Goal: Use online tool/utility: Utilize a website feature to perform a specific function

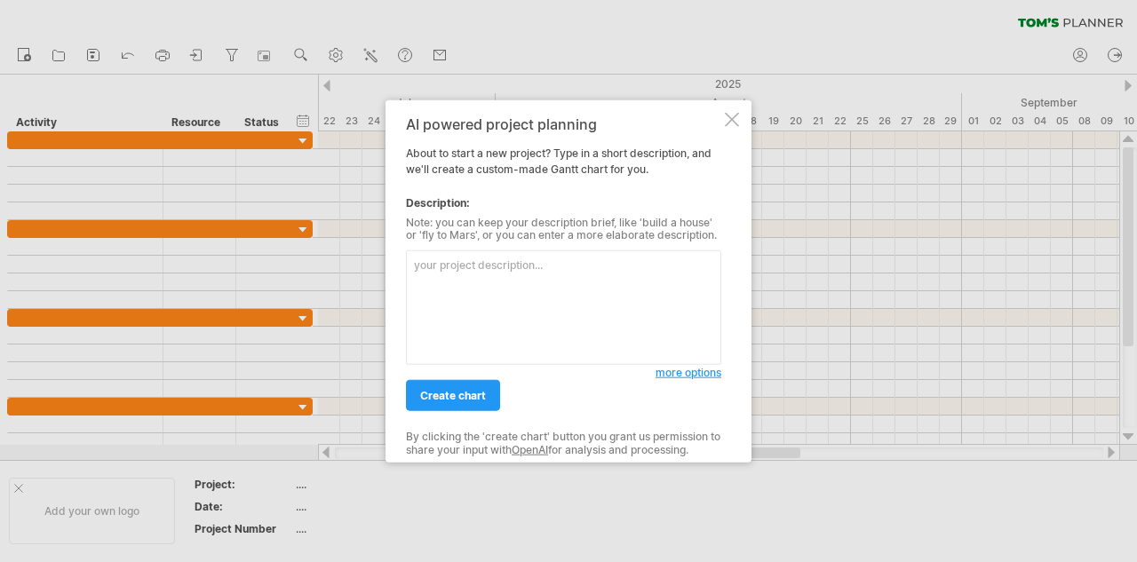
click at [547, 306] on textarea at bounding box center [563, 308] width 315 height 115
paste textarea "Task Start Date End Date TMEX 媒合活動 2025-08-28 2025-08-31 TMEX 社群宣傳計畫 2025-08-22…"
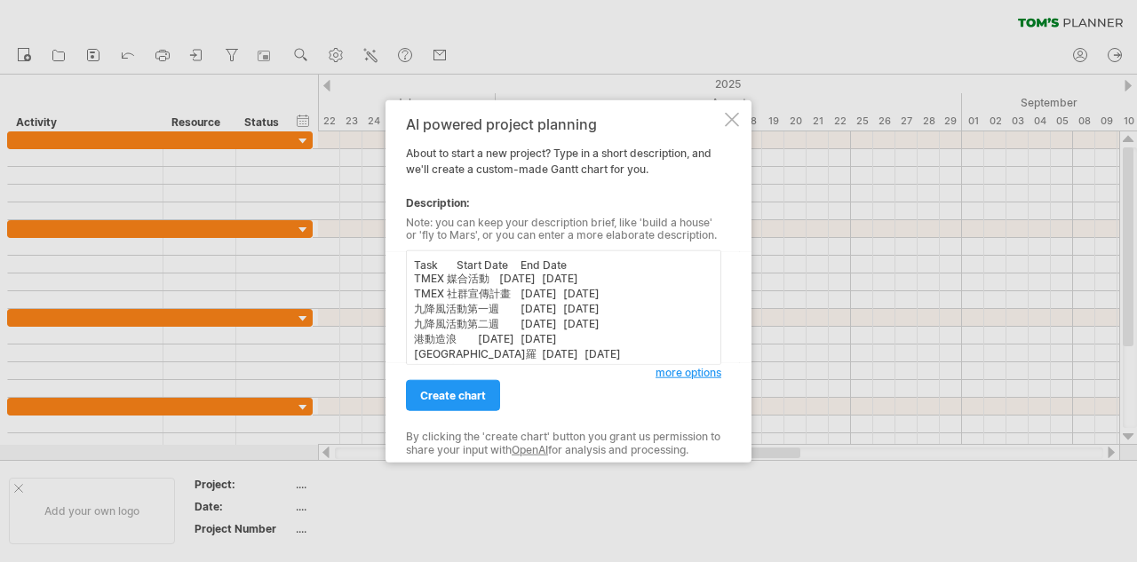
scroll to position [126, 0]
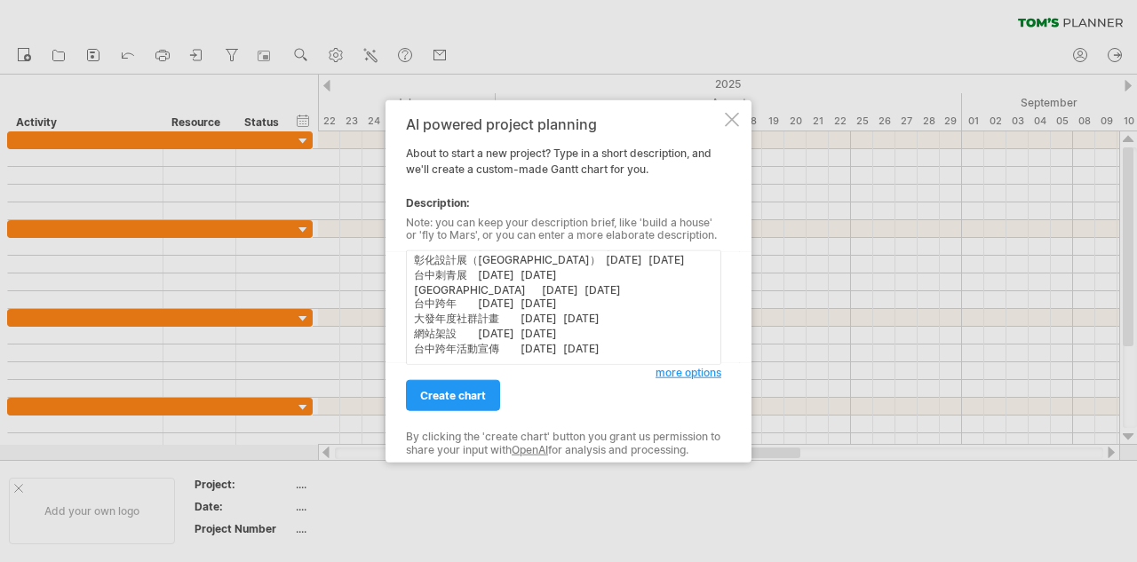
type textarea "Task Start Date End Date TMEX 媒合活動 2025-08-28 2025-08-31 TMEX 社群宣傳計畫 2025-08-22…"
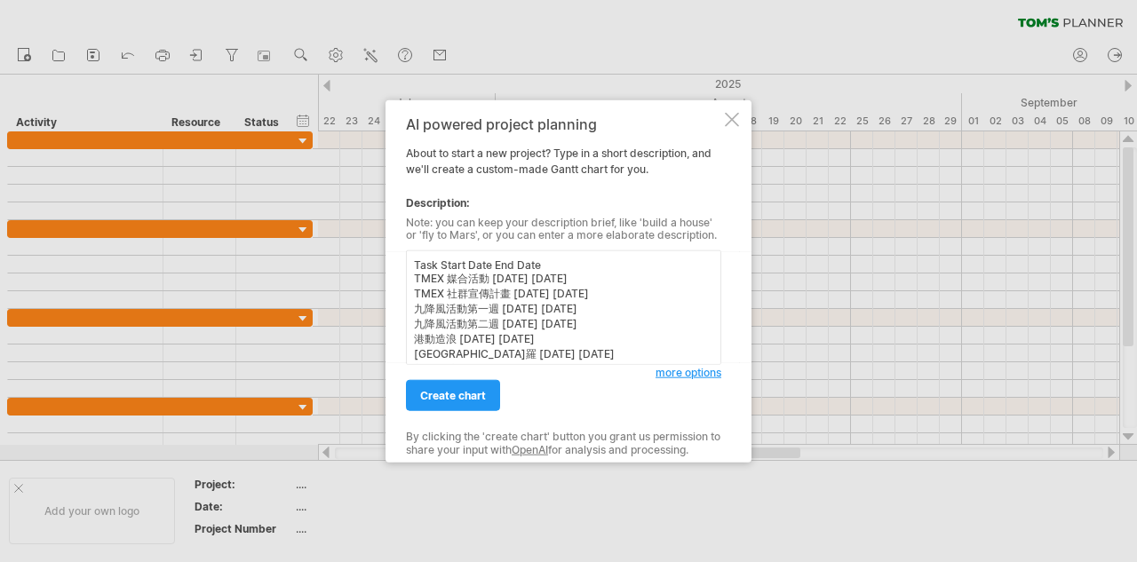
scroll to position [0, 0]
click at [473, 401] on span "create chart" at bounding box center [453, 395] width 66 height 13
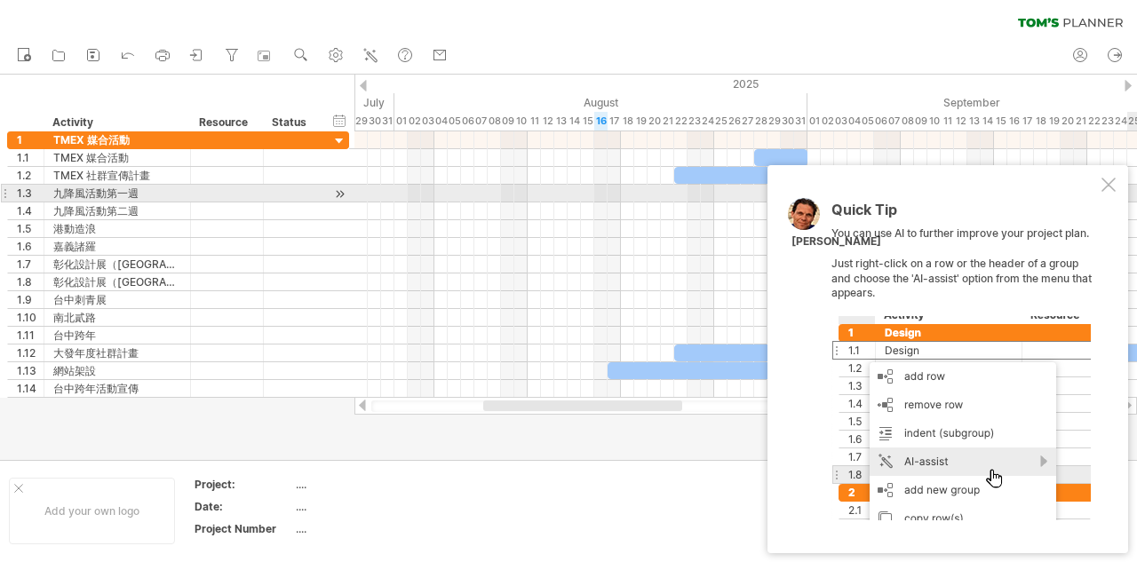
click at [1111, 186] on div at bounding box center [1109, 185] width 14 height 14
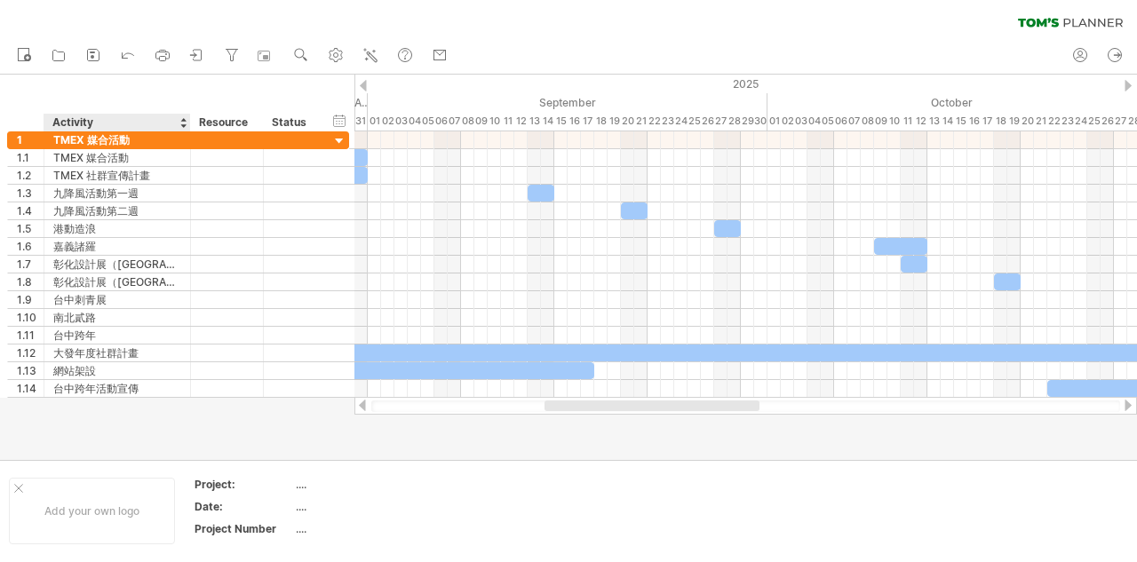
click at [123, 122] on div "Activity" at bounding box center [116, 123] width 128 height 18
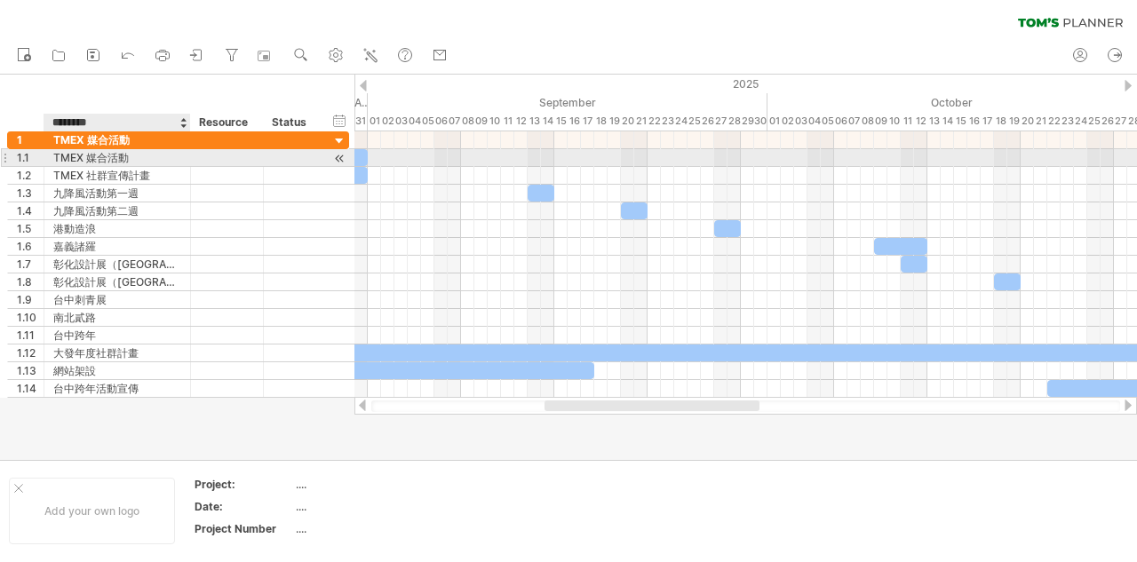
click at [97, 160] on div "TMEX 媒合活動" at bounding box center [117, 157] width 128 height 17
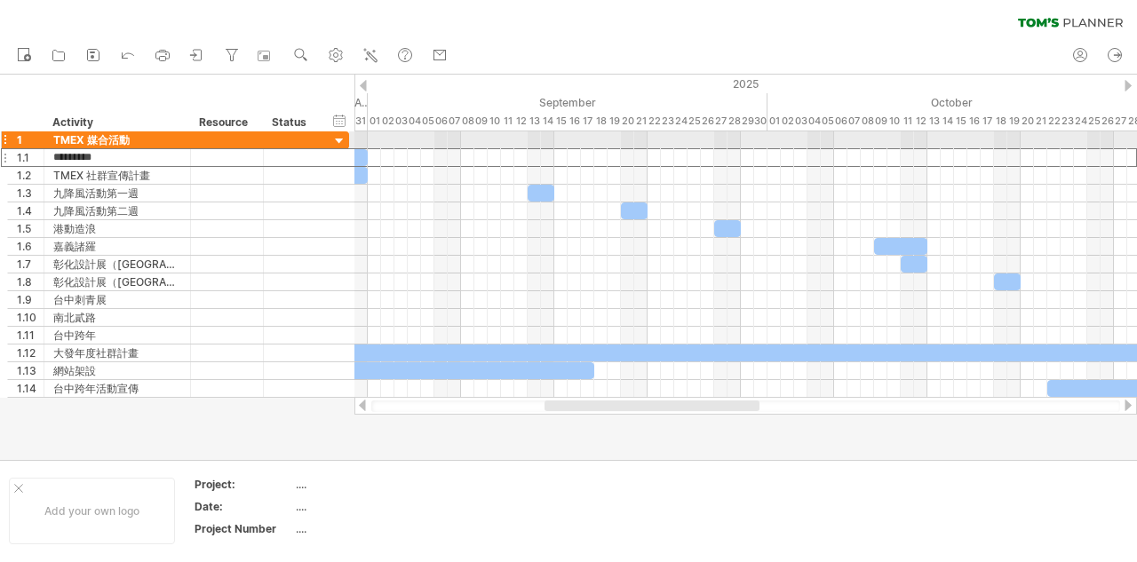
click at [1, 140] on div at bounding box center [4, 140] width 7 height 19
click at [4, 140] on div at bounding box center [4, 140] width 7 height 19
click at [340, 141] on div at bounding box center [339, 141] width 17 height 17
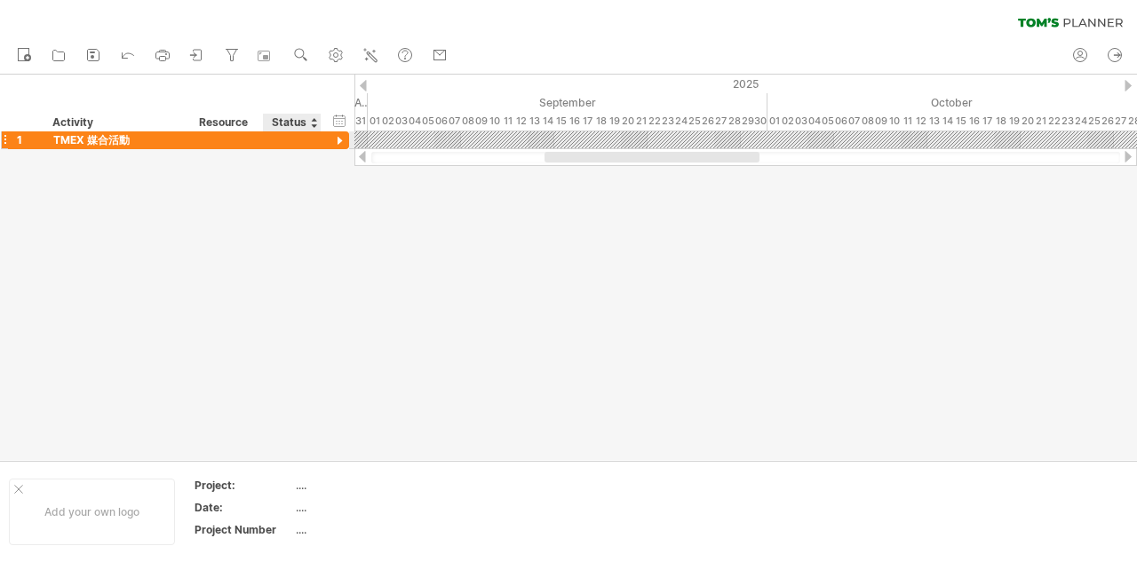
click at [340, 141] on div at bounding box center [339, 141] width 17 height 17
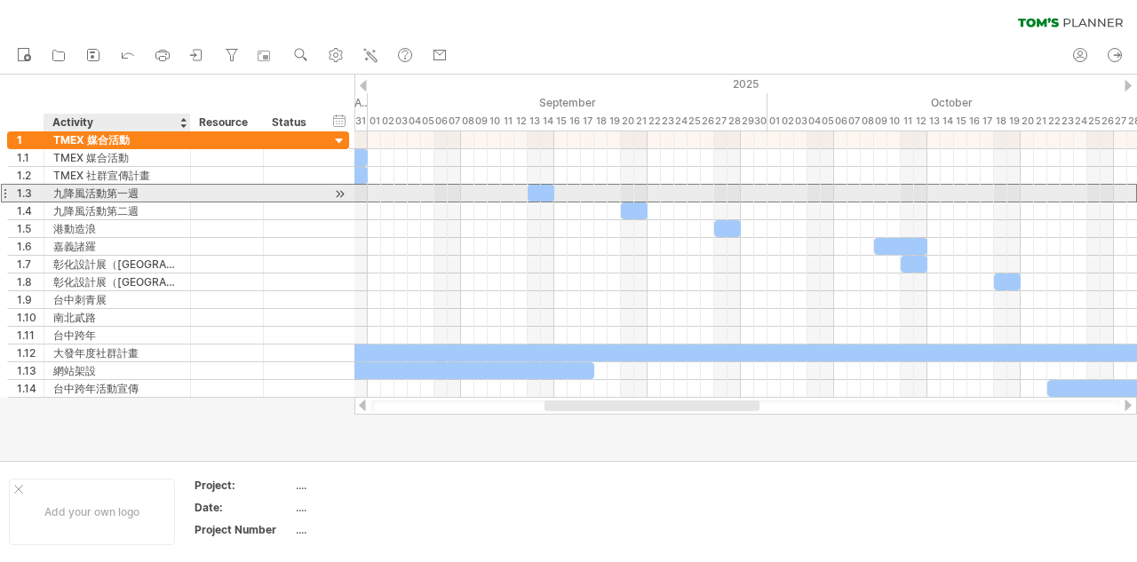
click at [108, 194] on div "九降風活動第一週" at bounding box center [117, 193] width 128 height 17
click at [4, 193] on div at bounding box center [4, 193] width 7 height 19
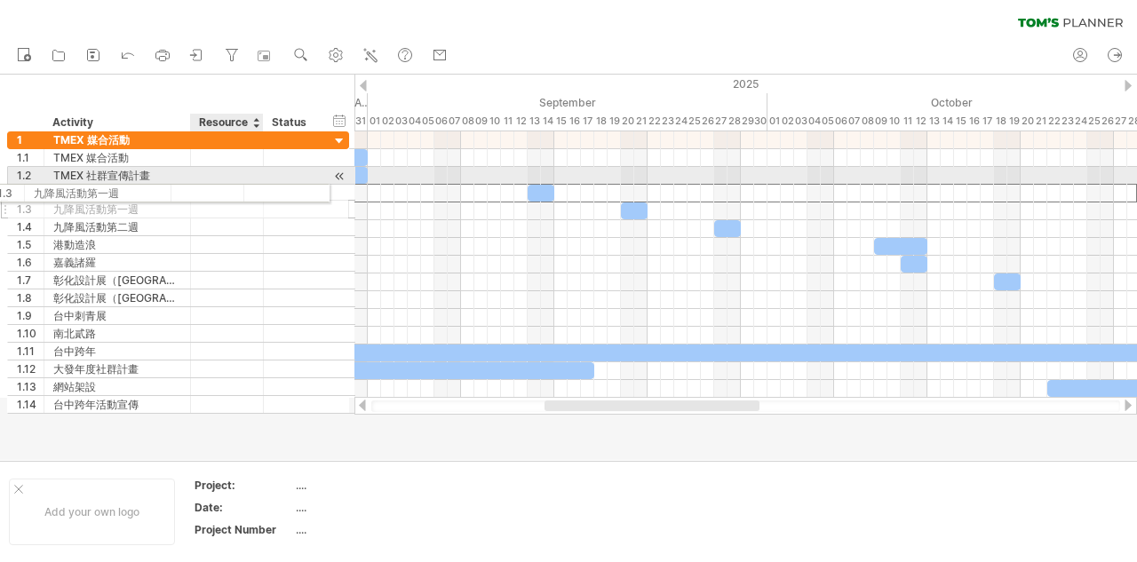
drag, startPoint x: 247, startPoint y: 195, endPoint x: 222, endPoint y: 190, distance: 25.3
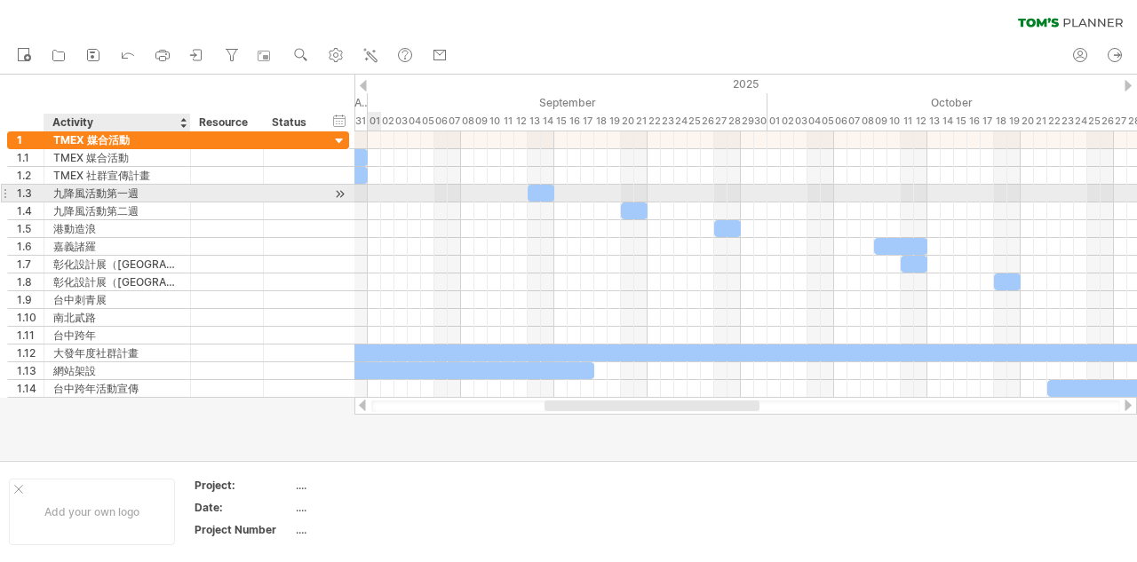
click at [178, 196] on div "九降風活動第一週" at bounding box center [117, 193] width 128 height 17
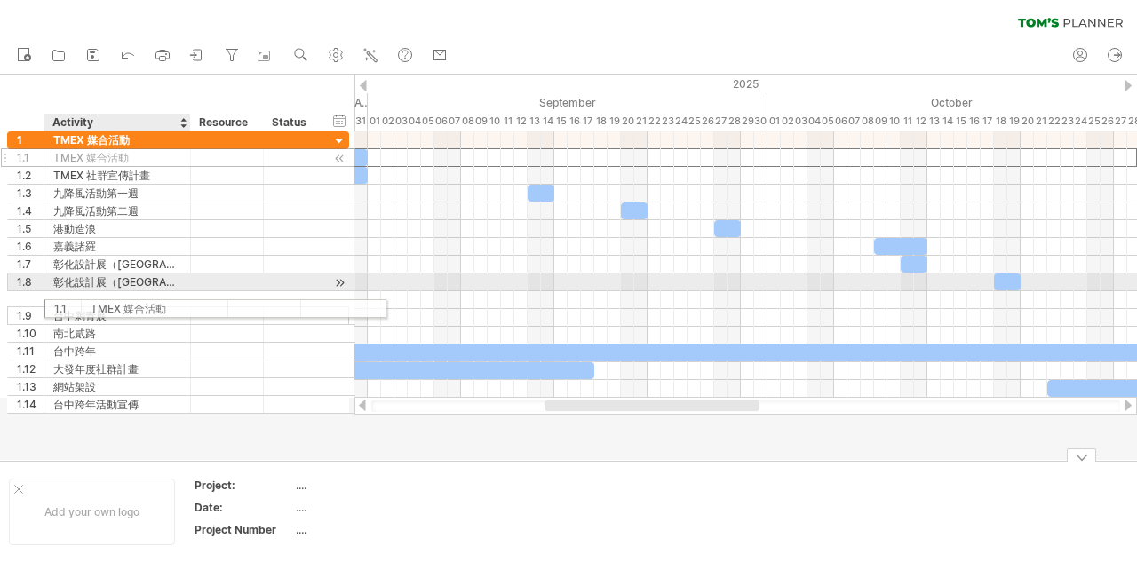
drag, startPoint x: 119, startPoint y: 164, endPoint x: 148, endPoint y: 148, distance: 32.6
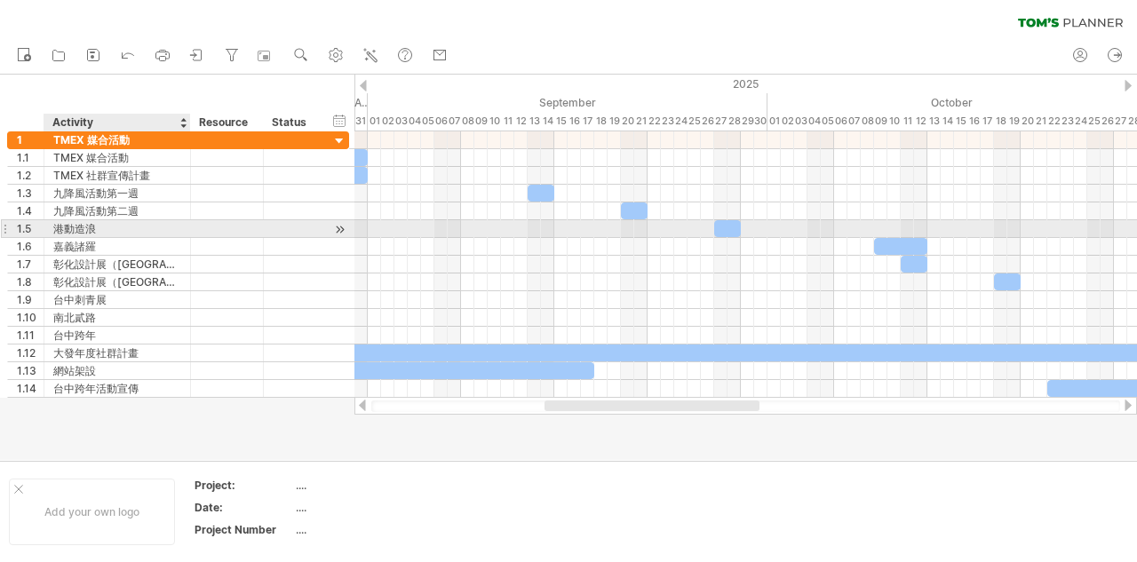
click at [189, 236] on div at bounding box center [188, 229] width 9 height 18
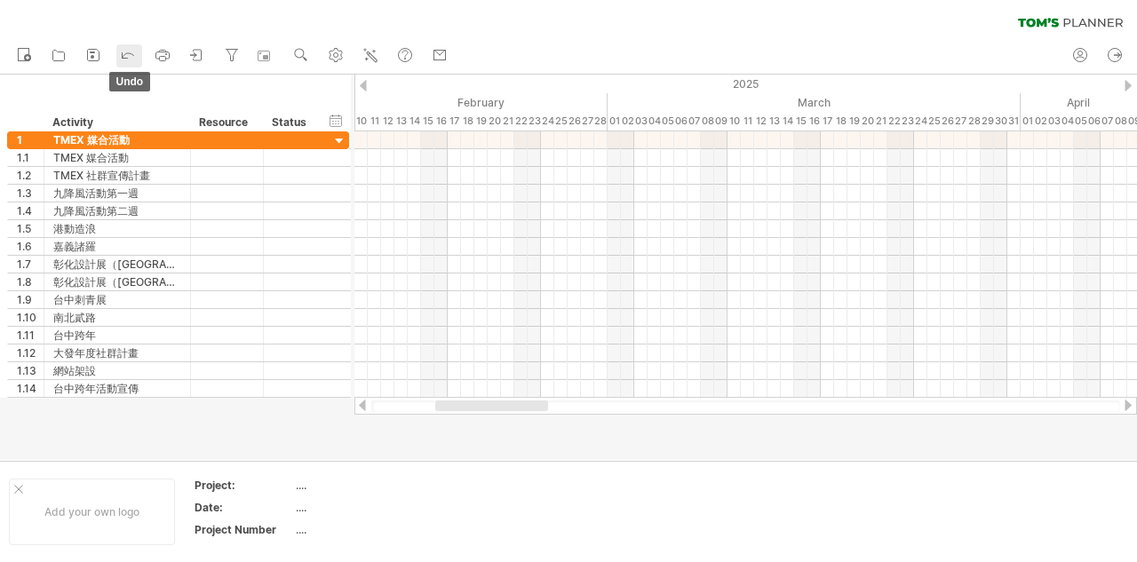
click at [132, 59] on icon at bounding box center [128, 54] width 18 height 18
click at [132, 60] on icon at bounding box center [128, 54] width 18 height 18
click at [130, 53] on icon at bounding box center [129, 55] width 12 height 5
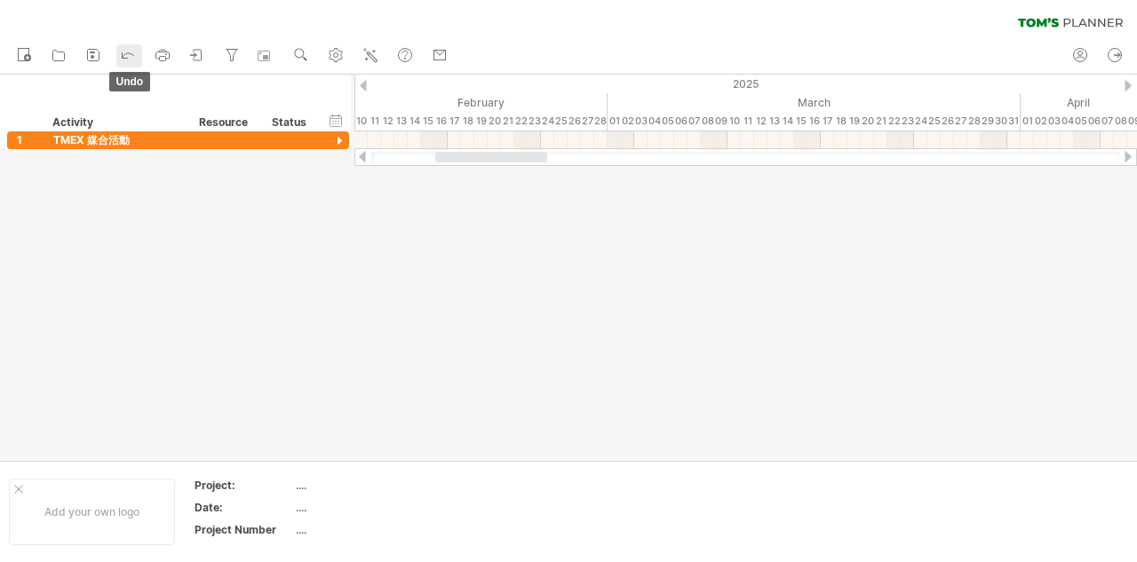
click at [129, 53] on icon at bounding box center [129, 55] width 12 height 5
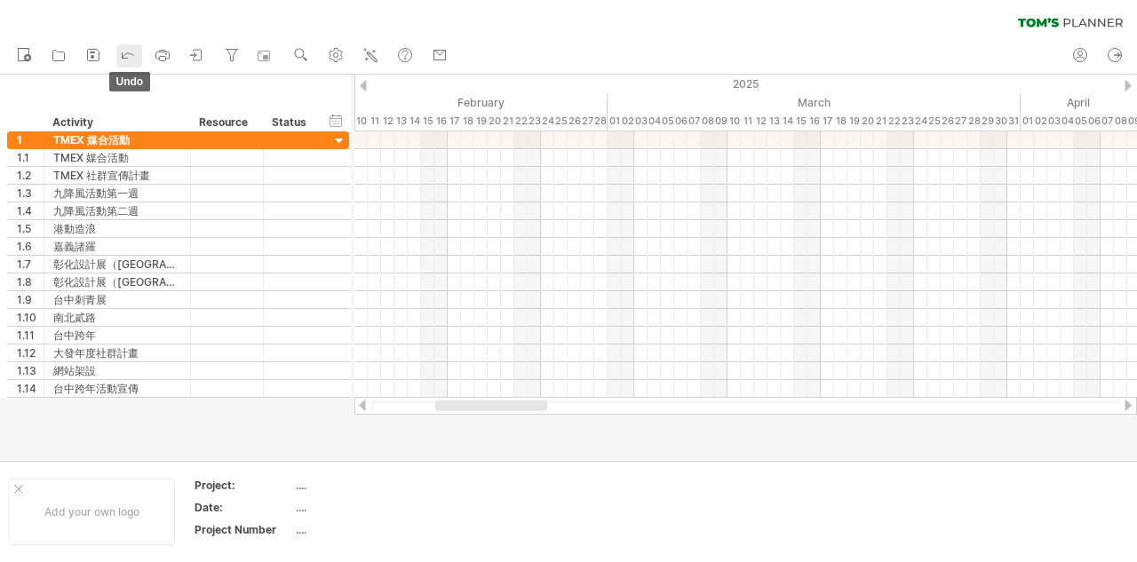
click at [129, 53] on icon at bounding box center [129, 55] width 12 height 5
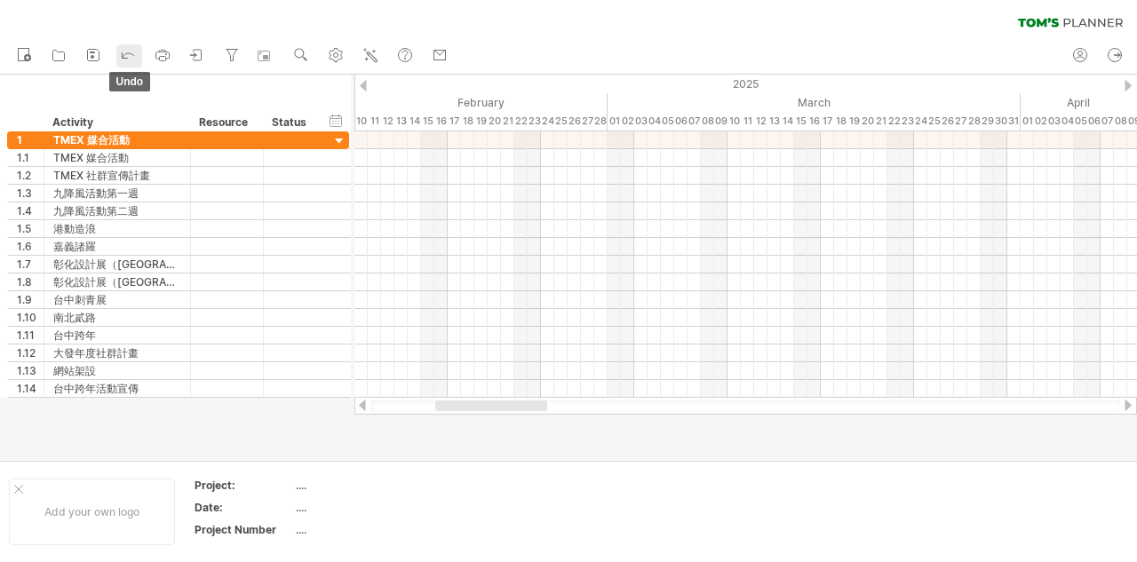
click at [129, 53] on icon at bounding box center [129, 55] width 12 height 5
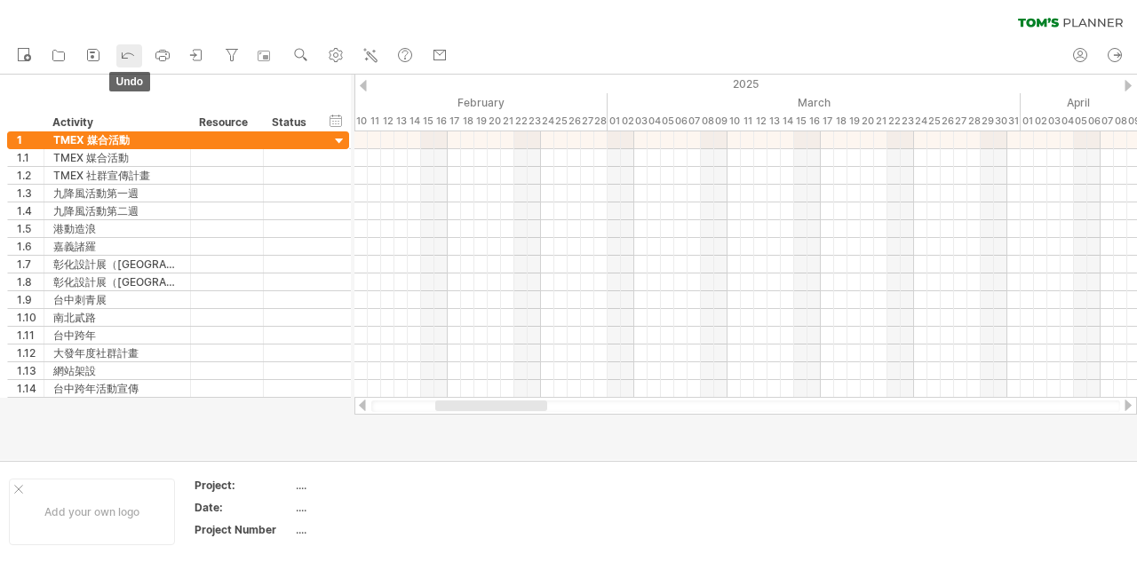
click at [129, 53] on icon at bounding box center [129, 55] width 12 height 5
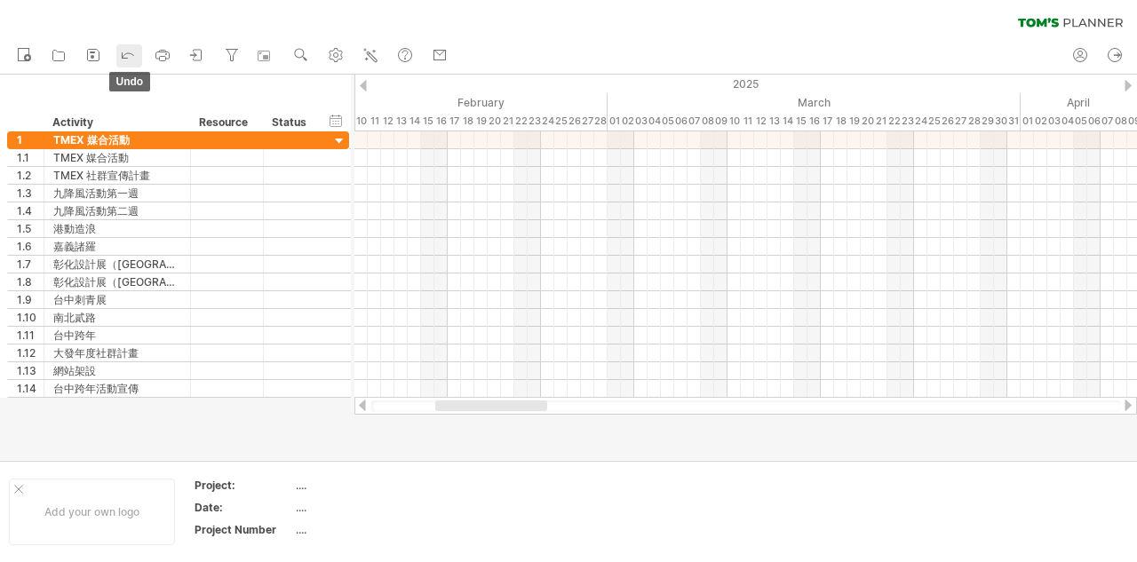
click at [129, 53] on icon at bounding box center [129, 55] width 12 height 5
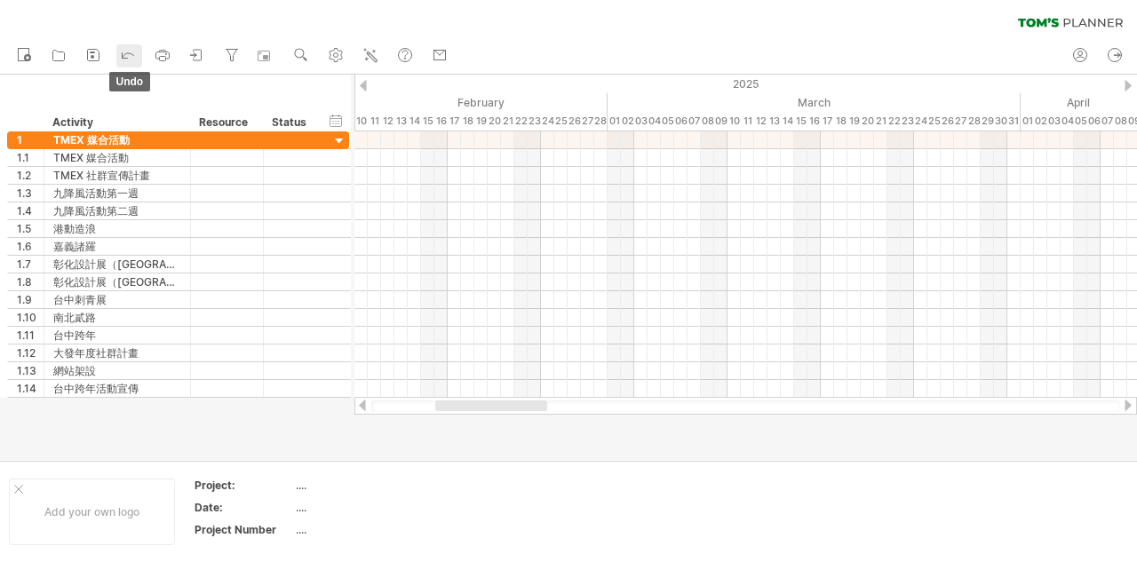
click at [136, 52] on icon at bounding box center [128, 54] width 18 height 18
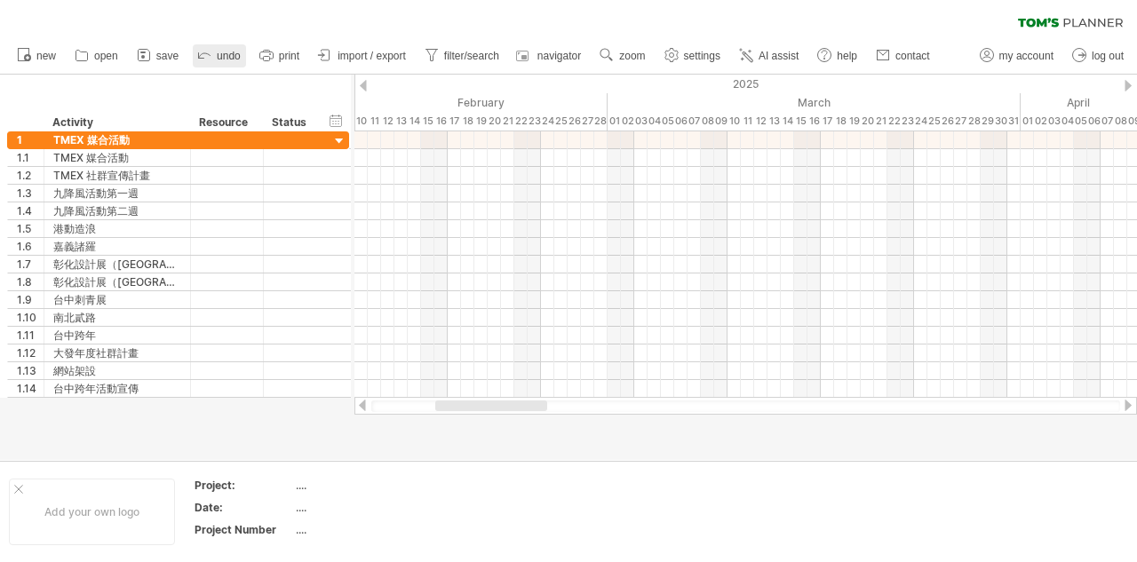
click at [136, 52] on icon at bounding box center [144, 55] width 18 height 18
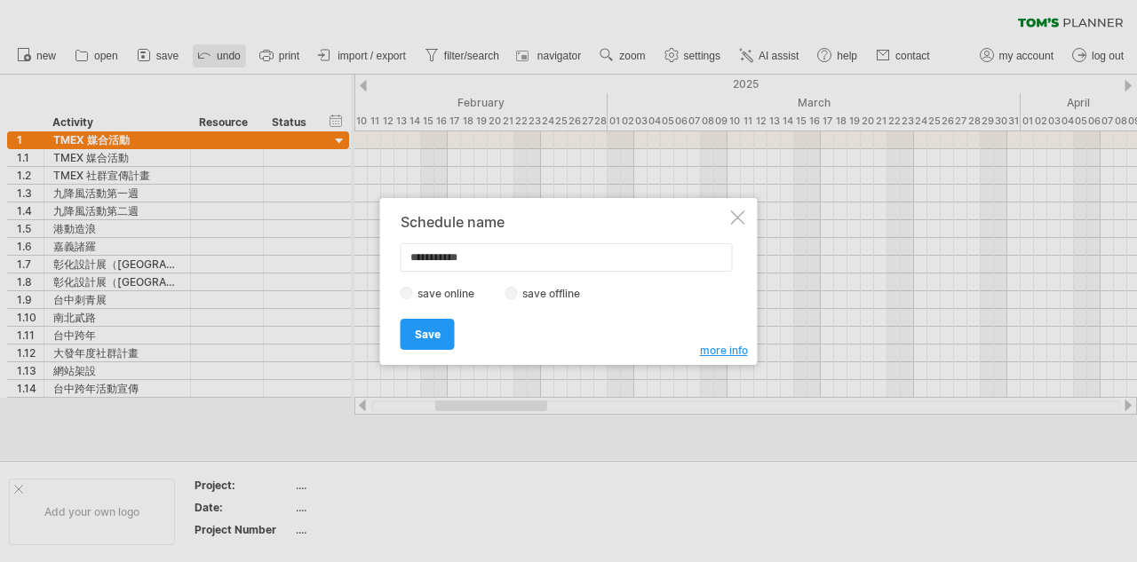
click at [136, 52] on div at bounding box center [568, 281] width 1137 height 562
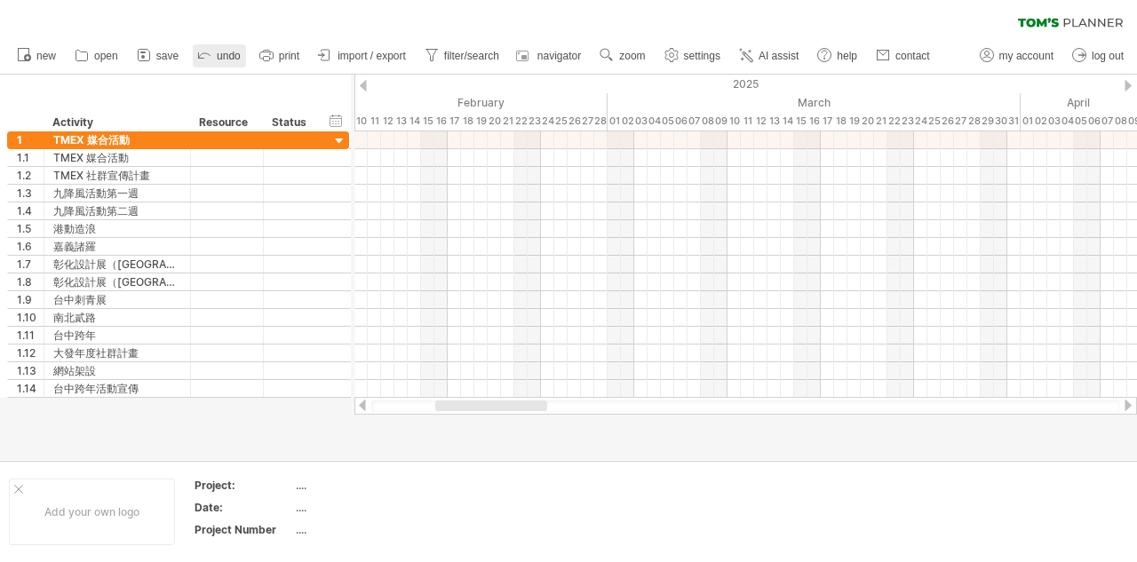
click at [210, 60] on icon at bounding box center [204, 54] width 18 height 18
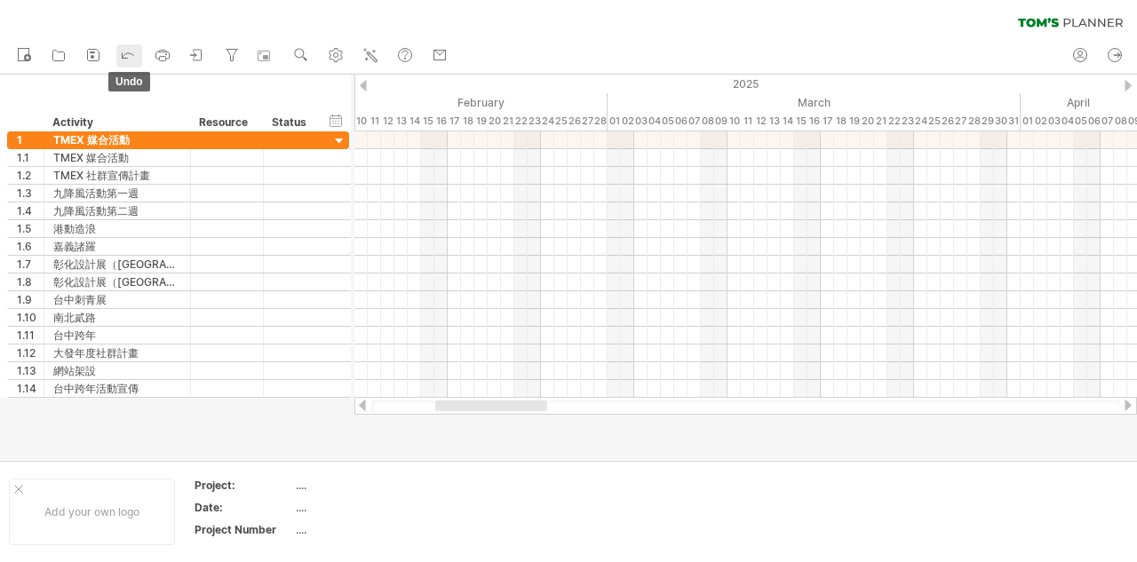
click at [131, 55] on icon at bounding box center [128, 54] width 18 height 18
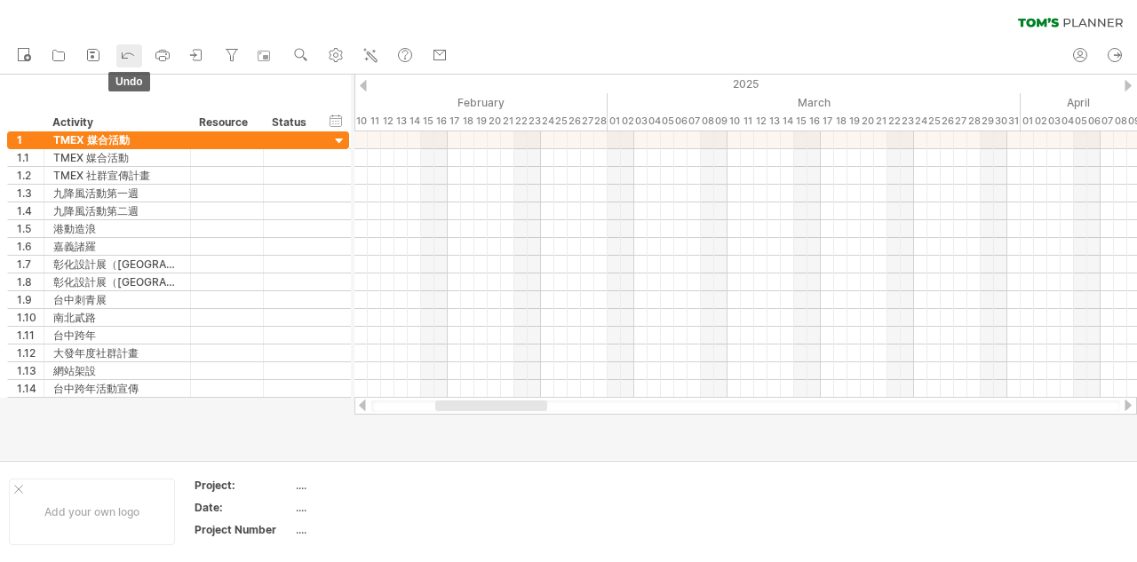
click at [131, 55] on icon at bounding box center [128, 54] width 18 height 18
click at [29, 52] on rect at bounding box center [24, 55] width 11 height 12
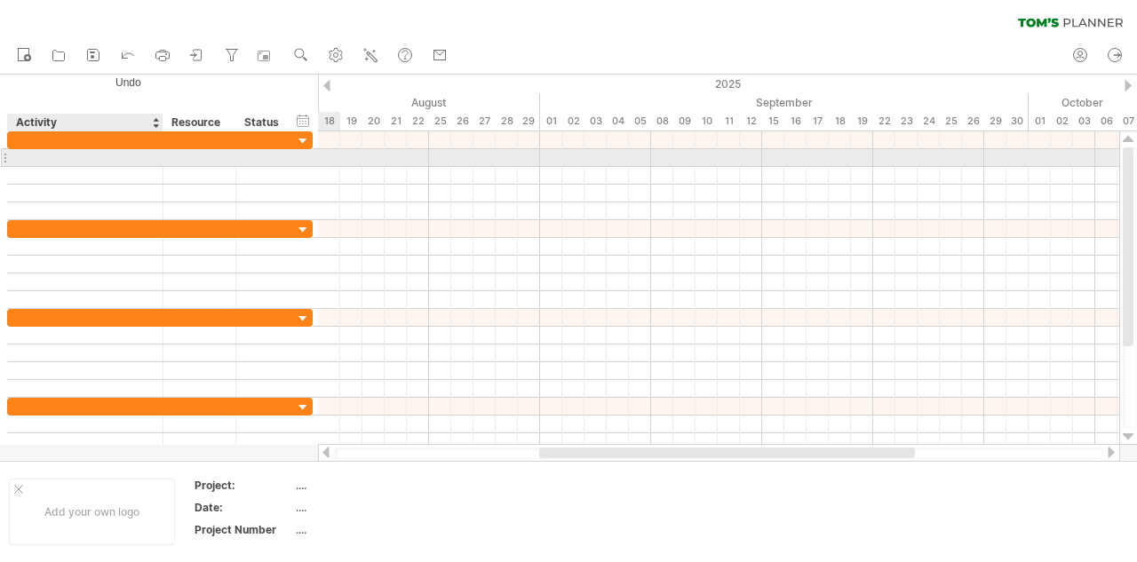
click at [66, 161] on div at bounding box center [85, 157] width 137 height 17
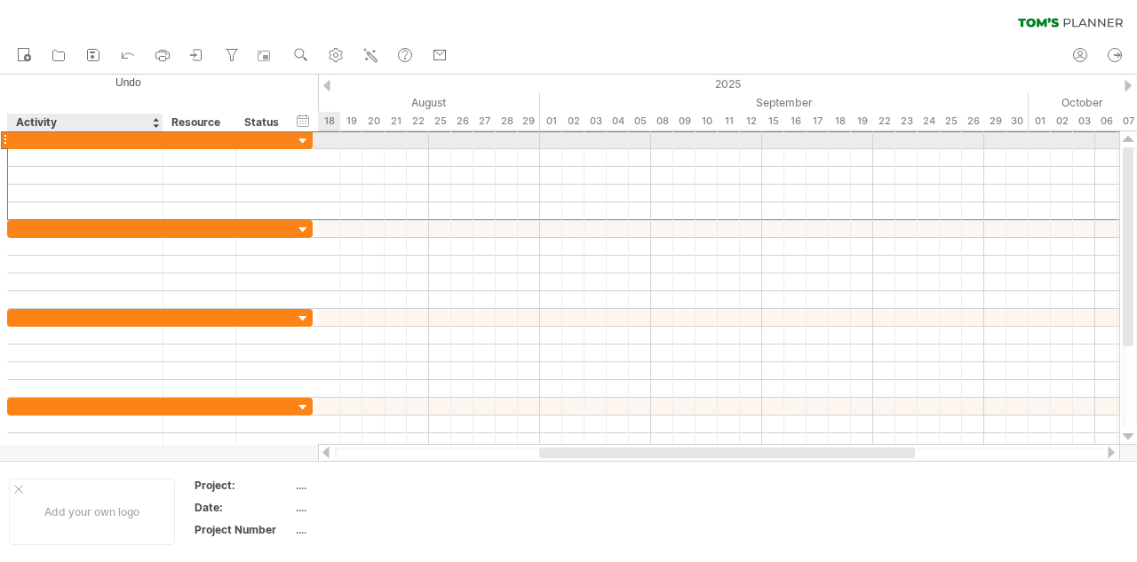
click at [50, 142] on div at bounding box center [85, 140] width 137 height 17
type input "****"
type input "*"
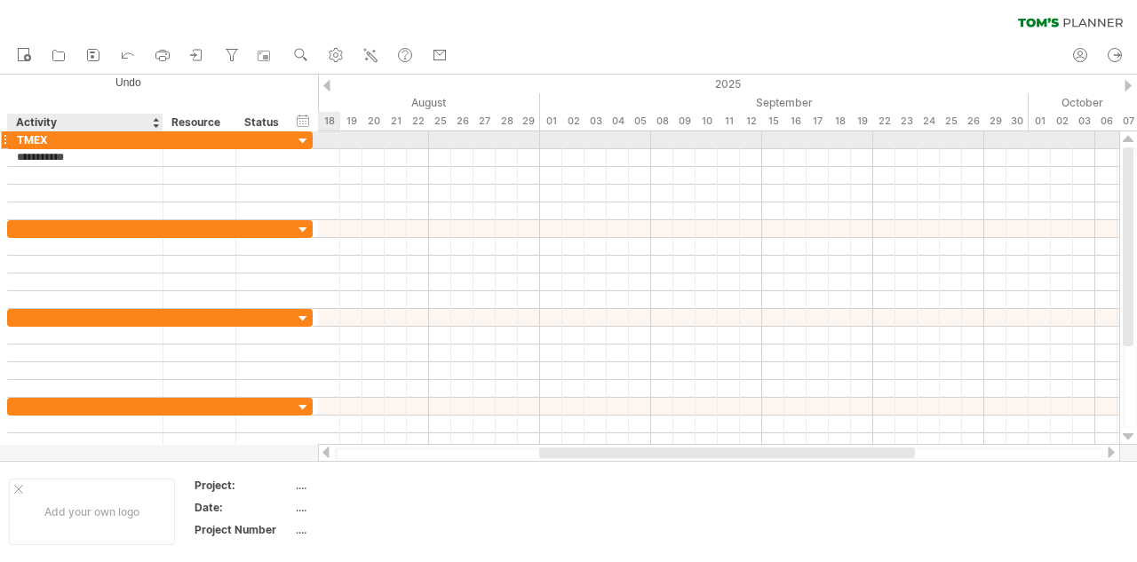
type input "*********"
type input "*"
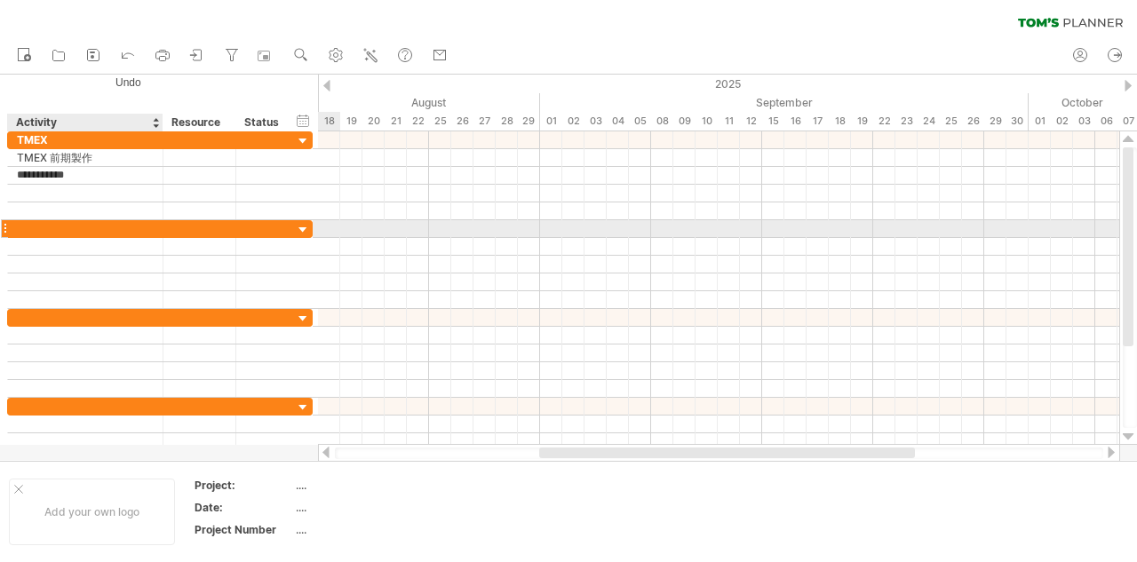
type input "*********"
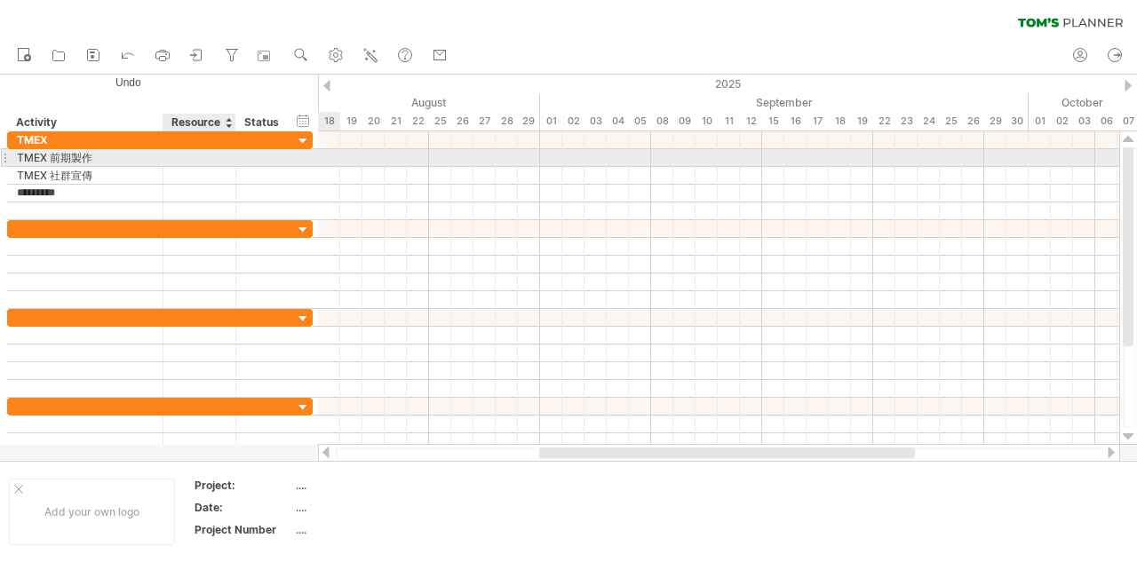
click at [194, 156] on div at bounding box center [199, 157] width 54 height 17
type input "*"
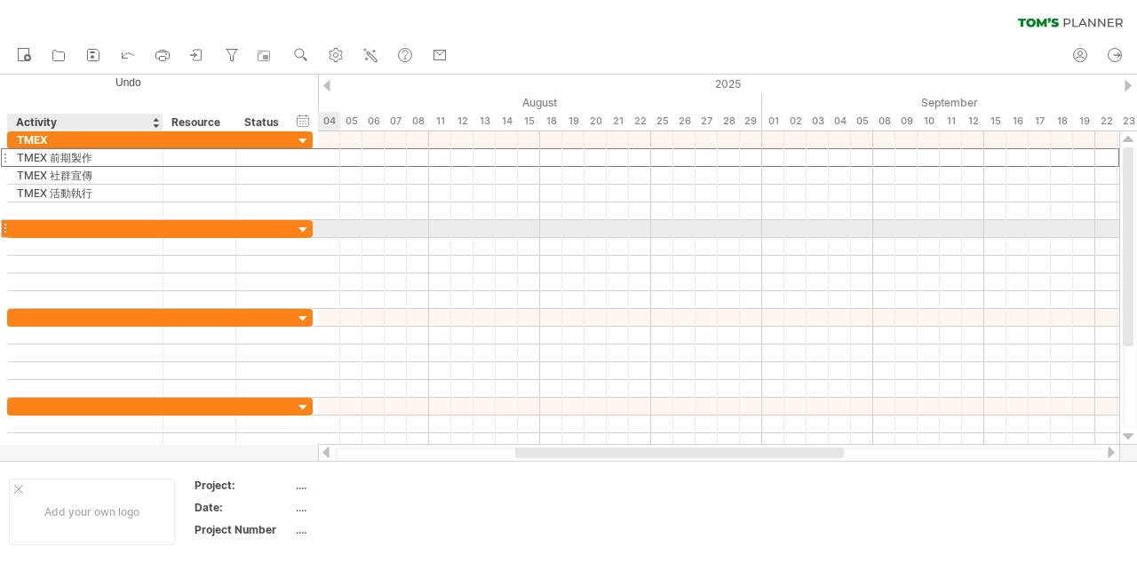
click at [62, 225] on div at bounding box center [85, 228] width 137 height 17
click at [37, 229] on div at bounding box center [85, 228] width 137 height 17
click at [37, 229] on input "text" at bounding box center [85, 228] width 137 height 17
type input "***"
type input "*"
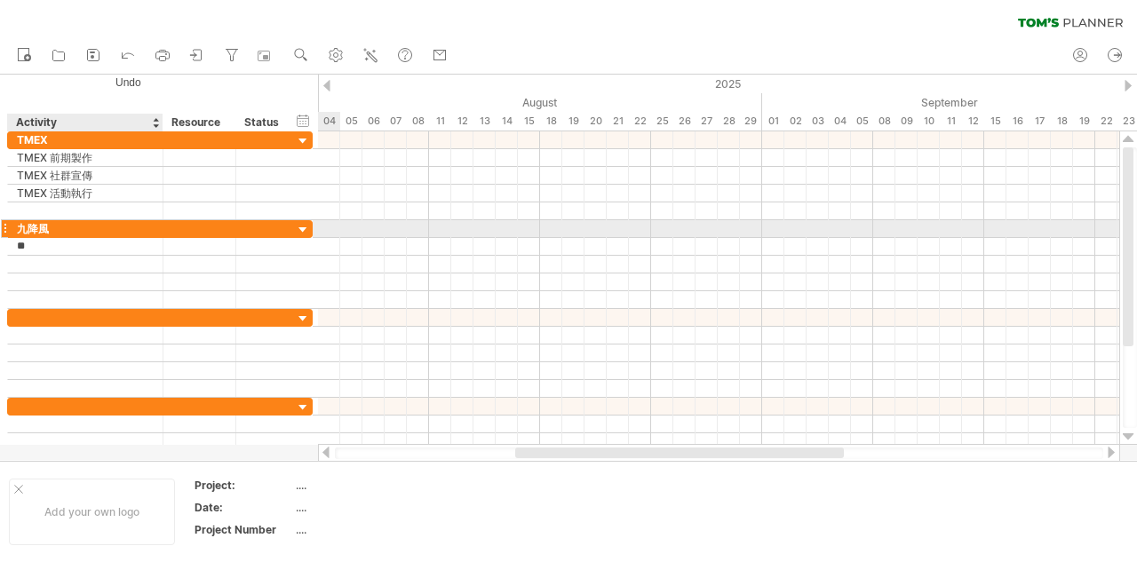
type input "*"
type input "*******"
type input "*"
type input "*******"
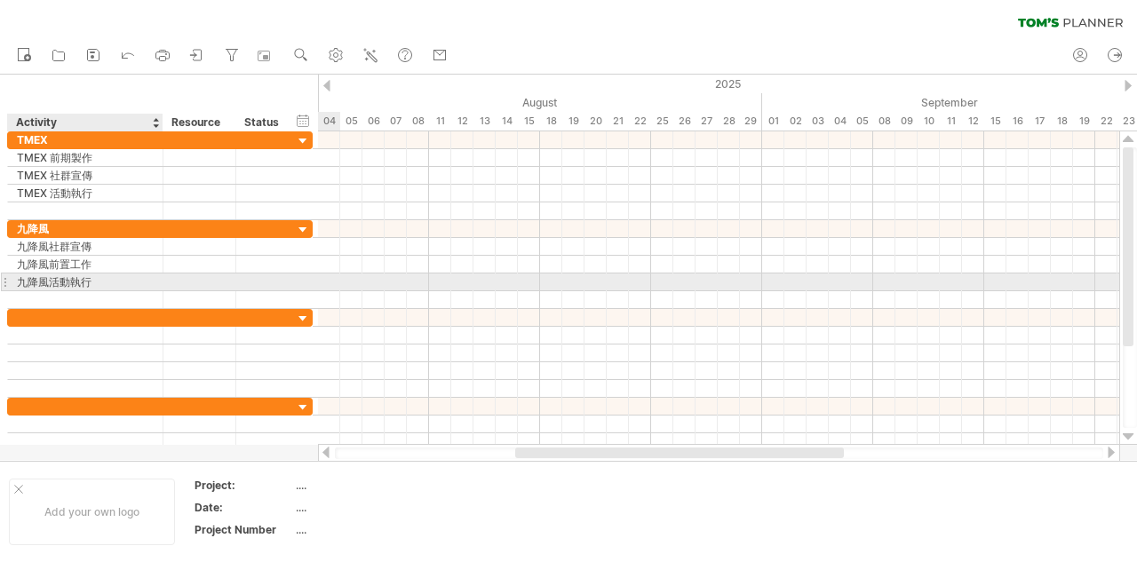
click at [100, 281] on div "九降風活動執行" at bounding box center [85, 282] width 137 height 17
click at [100, 281] on input "*******" at bounding box center [85, 282] width 137 height 17
click at [98, 281] on input "*******" at bounding box center [85, 282] width 137 height 17
type input "**********"
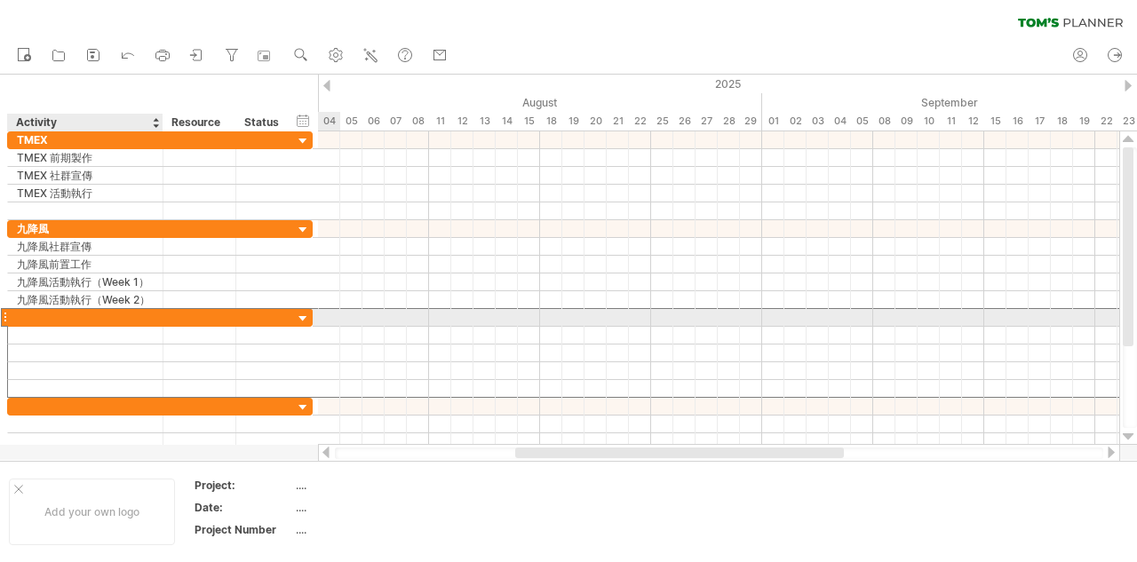
click at [27, 321] on div at bounding box center [85, 317] width 137 height 17
type input "****"
type input "*"
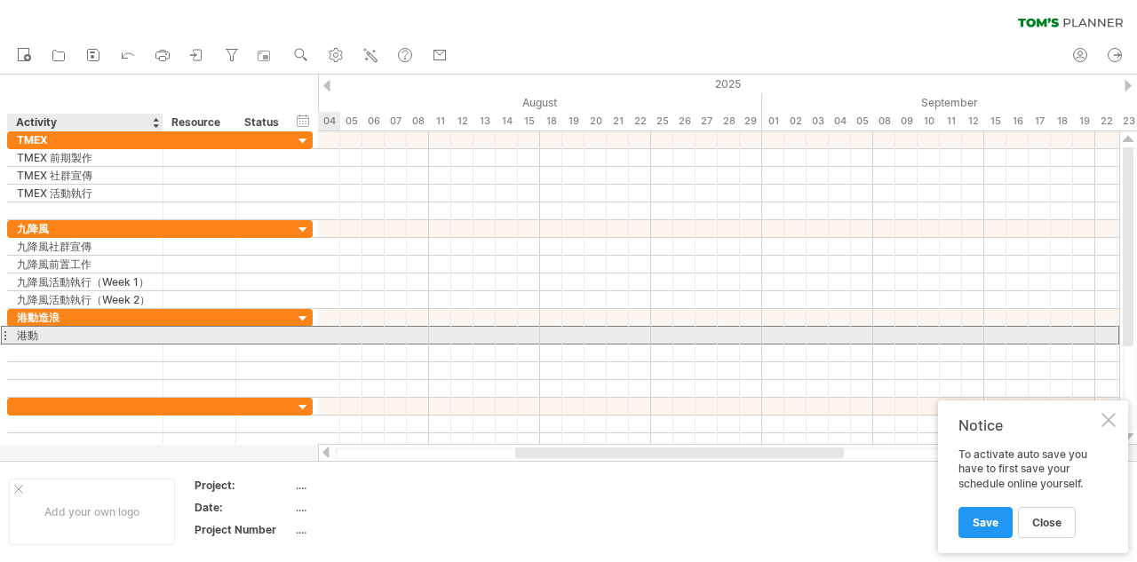
click at [101, 335] on div "港動" at bounding box center [85, 335] width 137 height 17
click at [79, 337] on input "**" at bounding box center [85, 335] width 137 height 17
type input "******"
type input "*"
type input "******"
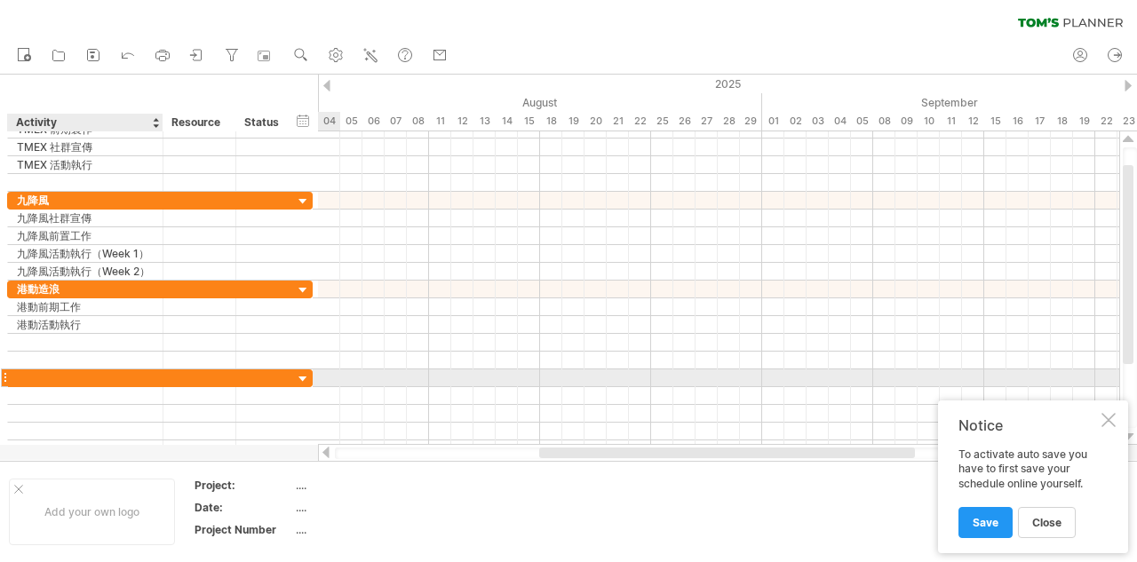
click at [69, 377] on div at bounding box center [85, 378] width 137 height 17
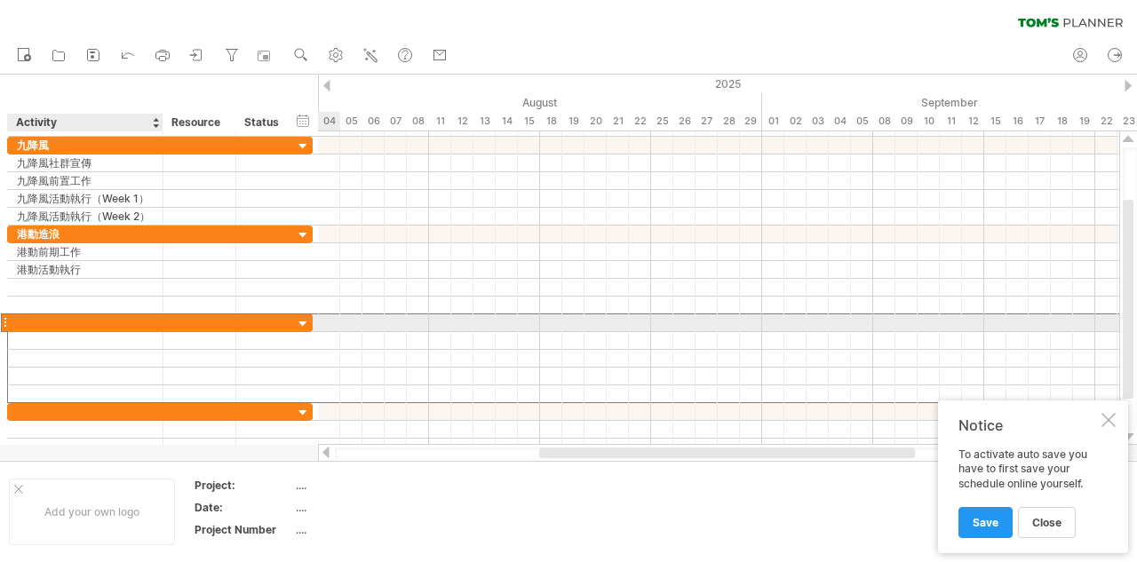
click at [87, 323] on div at bounding box center [85, 323] width 137 height 17
type input "******"
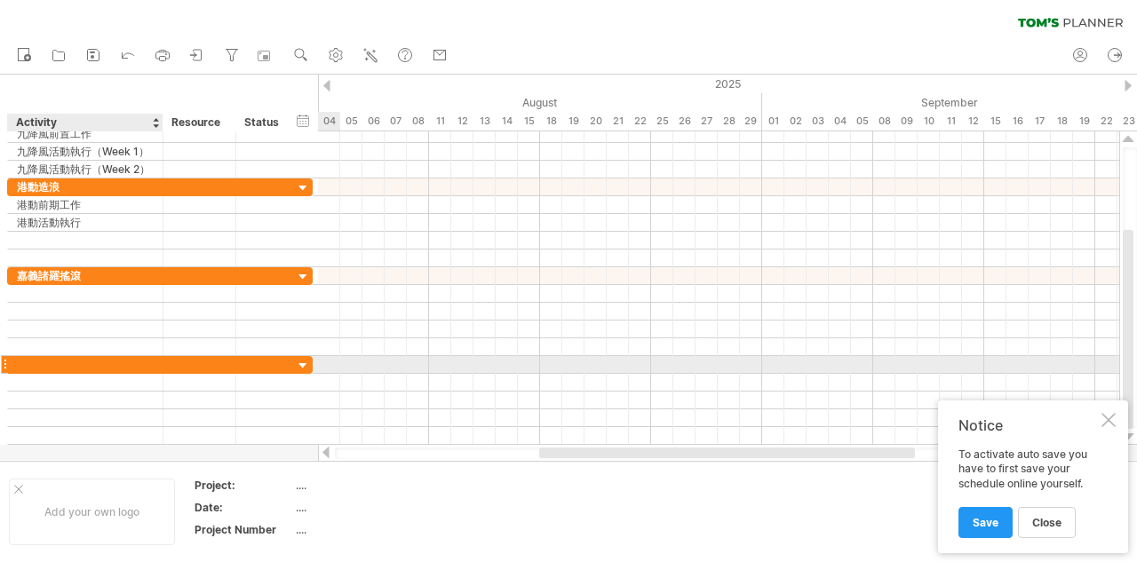
click at [58, 370] on div at bounding box center [85, 364] width 137 height 17
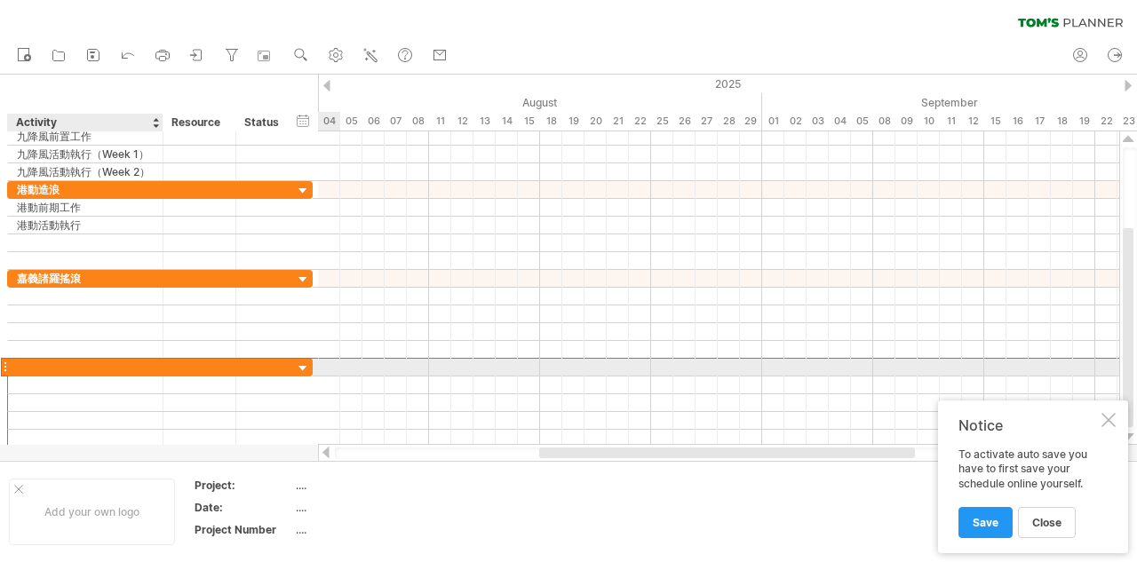
click at [78, 370] on div at bounding box center [85, 367] width 137 height 17
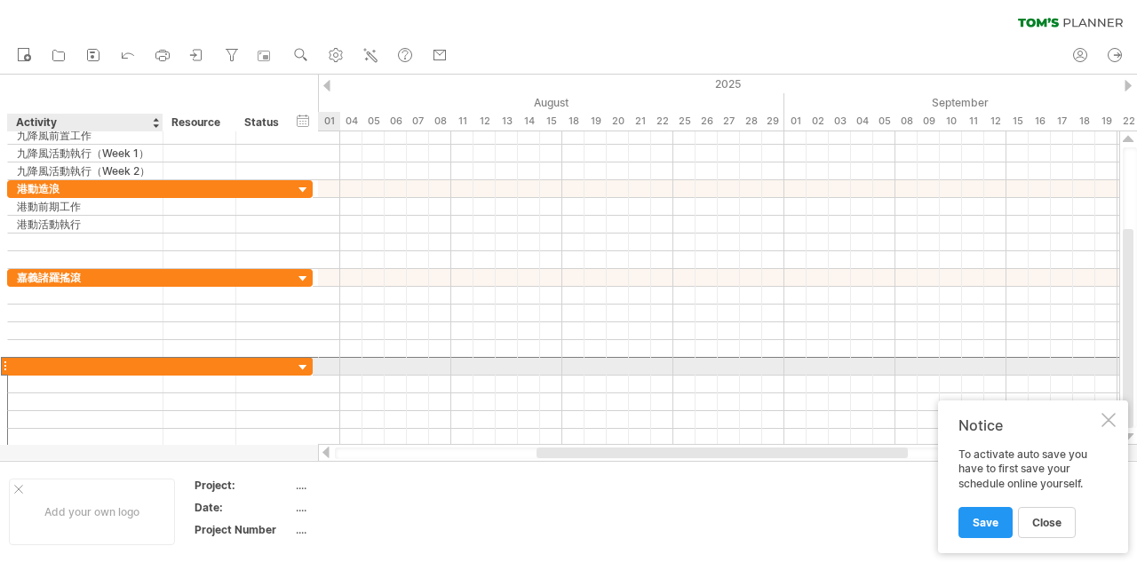
click at [135, 367] on div at bounding box center [85, 366] width 137 height 17
type input "*"
type input "*****"
type input "*"
type input "****"
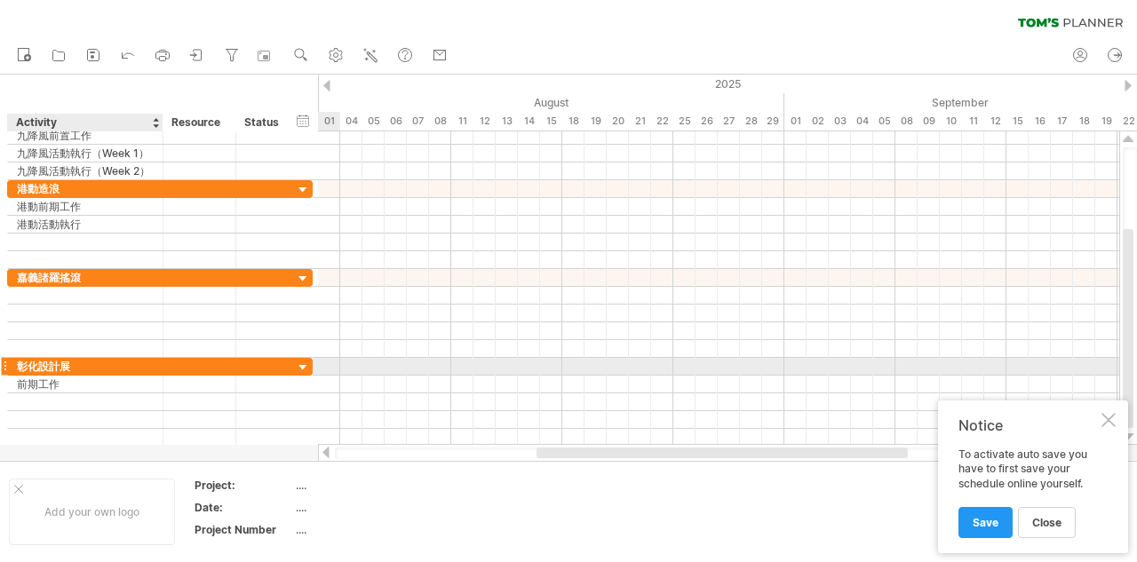
type input "*"
type input "****"
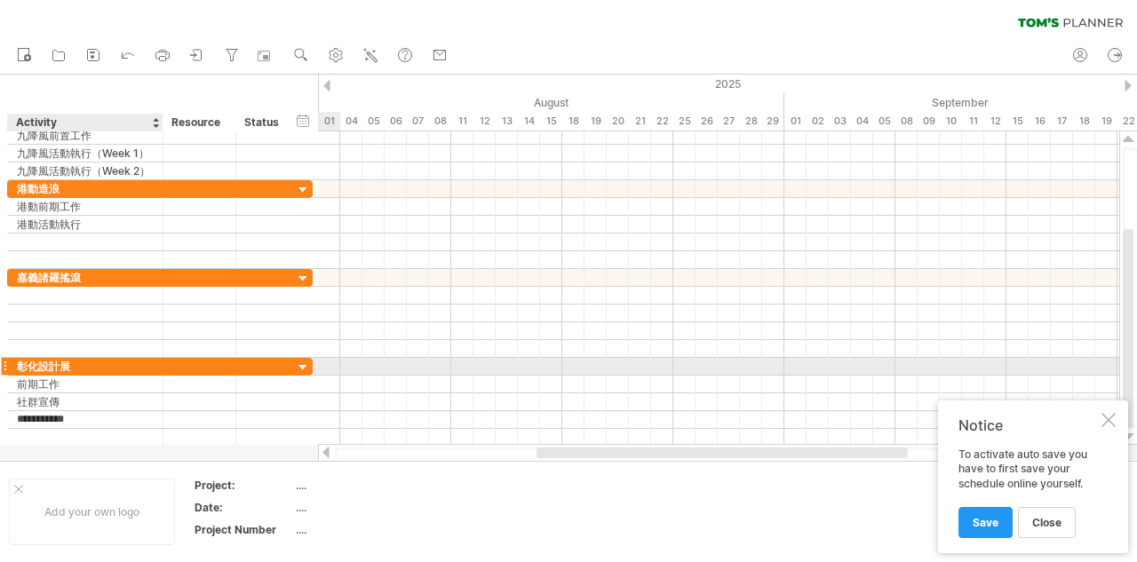
type input "**********"
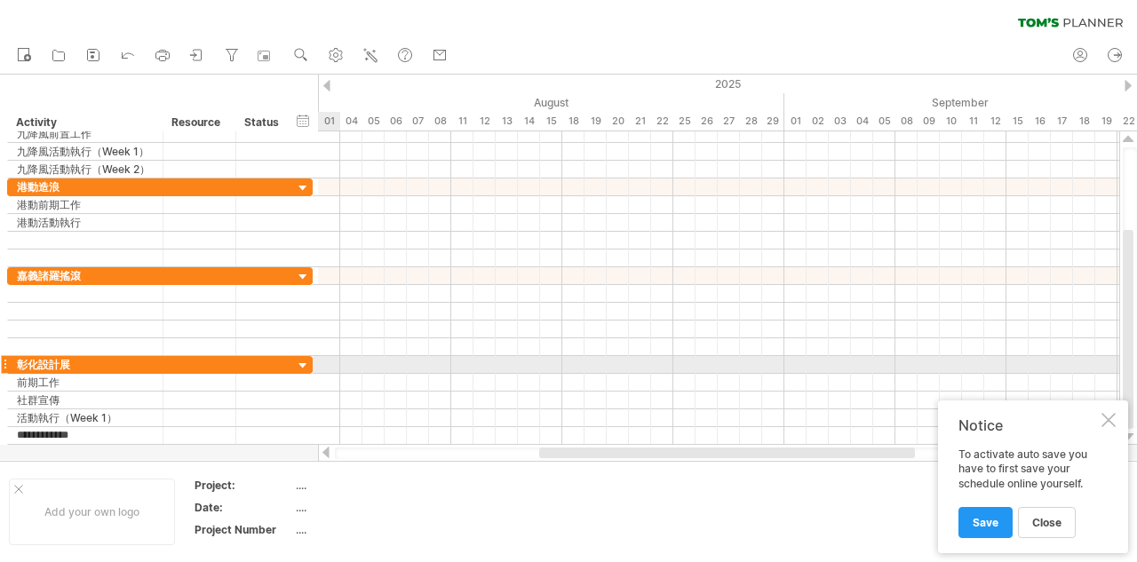
click at [4, 363] on div at bounding box center [4, 364] width 7 height 19
click at [7, 366] on div at bounding box center [4, 364] width 7 height 19
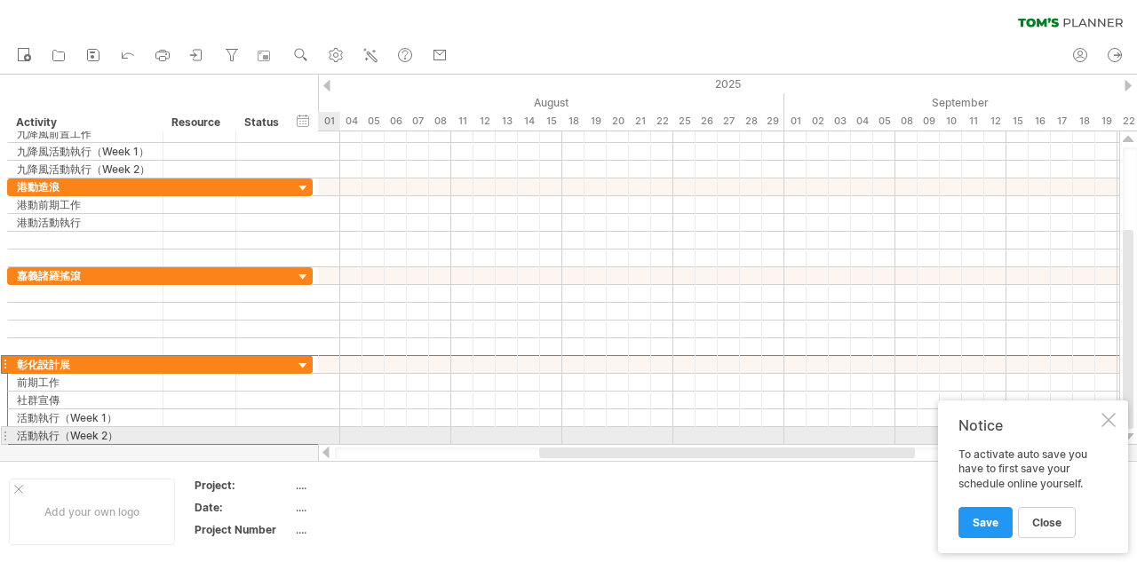
click at [3, 435] on div at bounding box center [4, 436] width 7 height 19
click at [4, 435] on div at bounding box center [4, 436] width 7 height 19
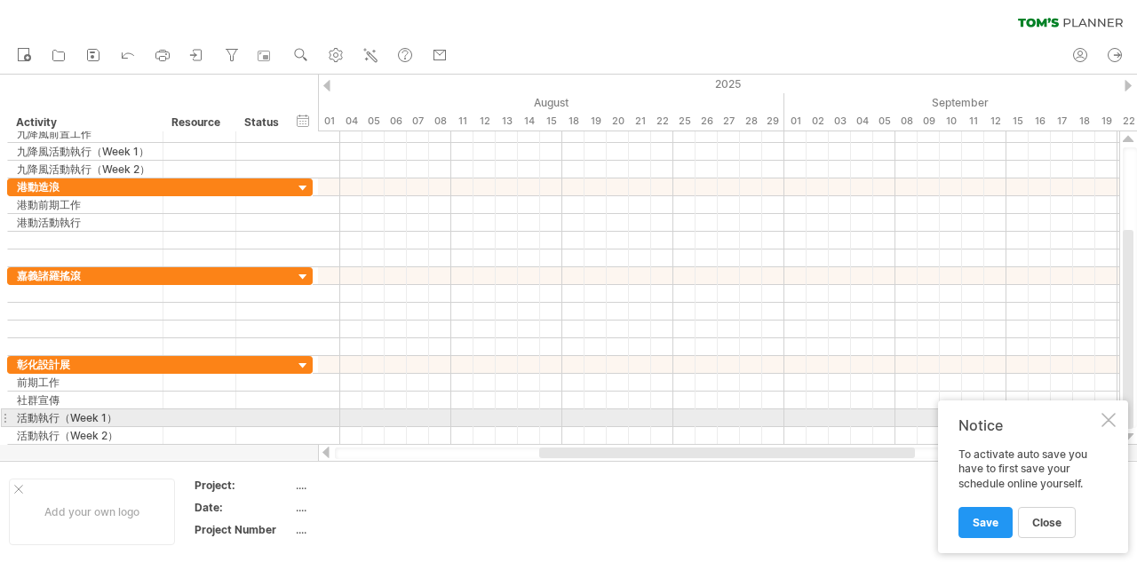
click at [1111, 420] on div at bounding box center [1109, 420] width 14 height 14
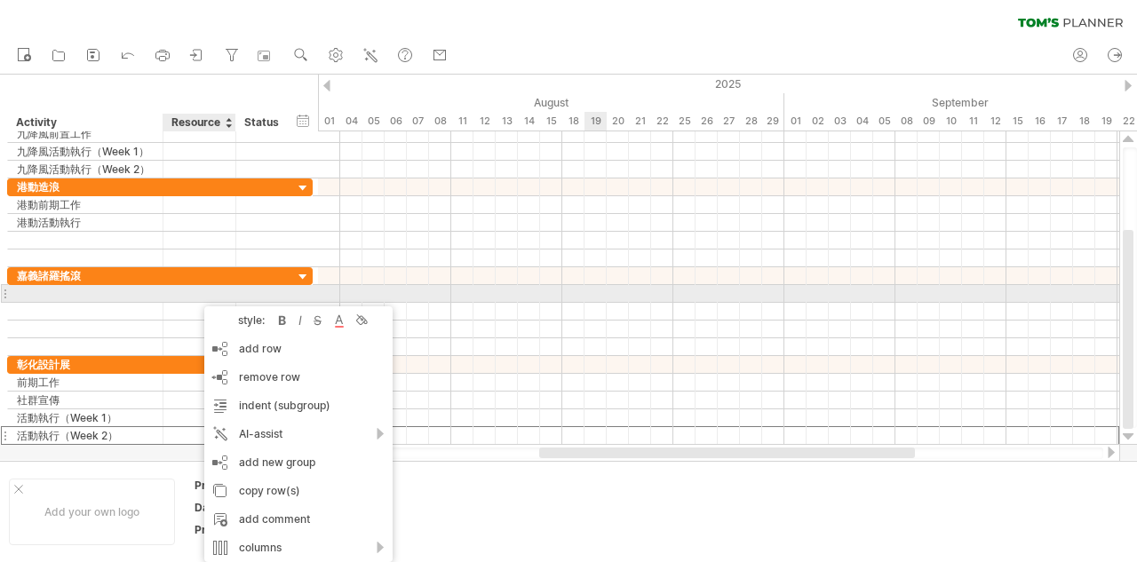
click at [672, 217] on div at bounding box center [719, 223] width 802 height 18
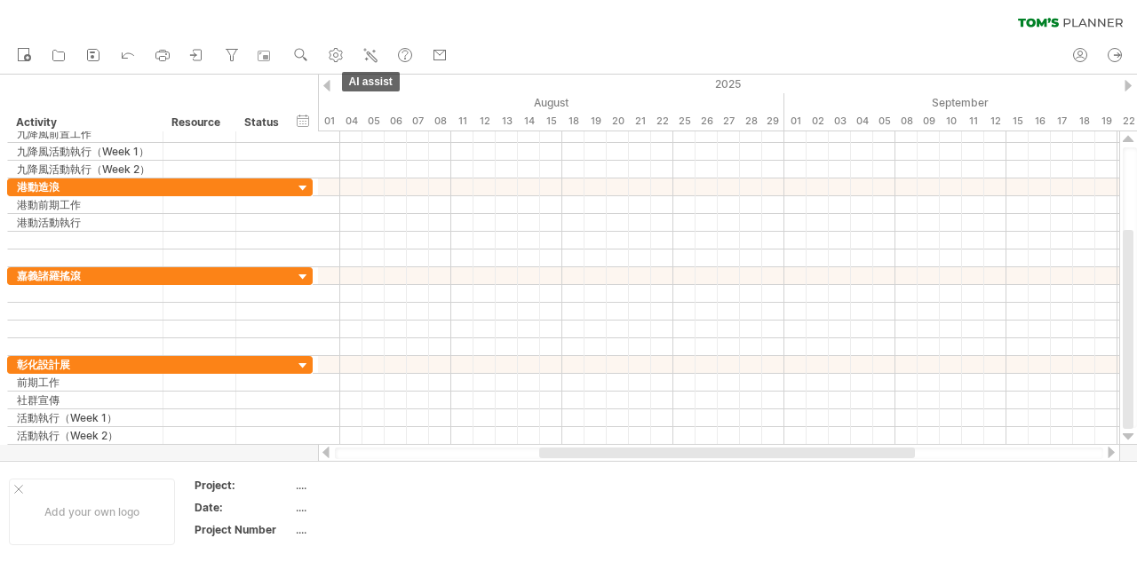
click at [375, 63] on icon at bounding box center [371, 55] width 18 height 18
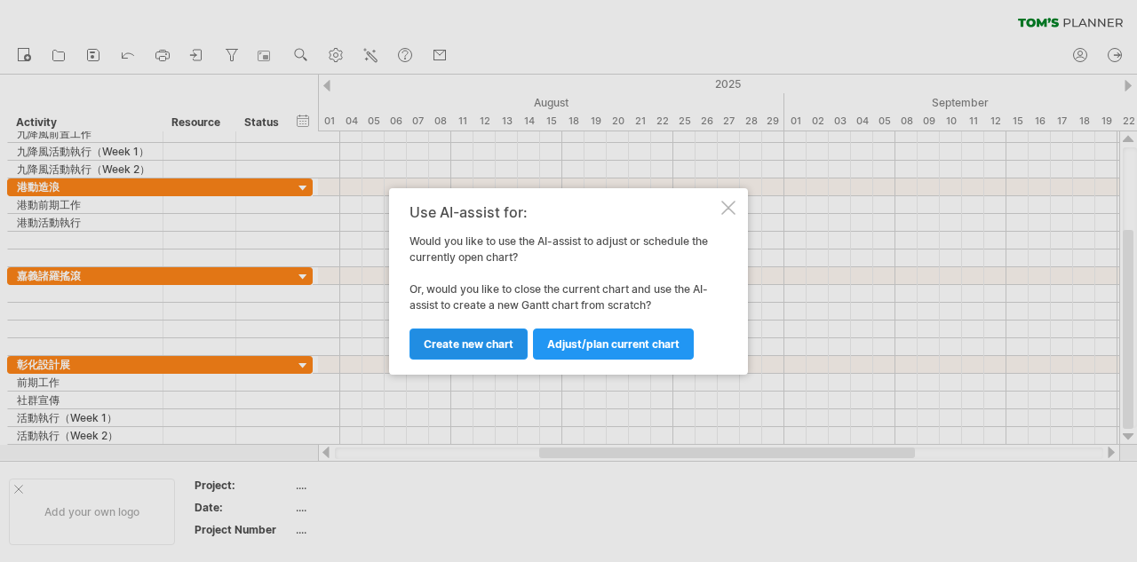
click at [497, 351] on link "Create new chart" at bounding box center [469, 344] width 118 height 31
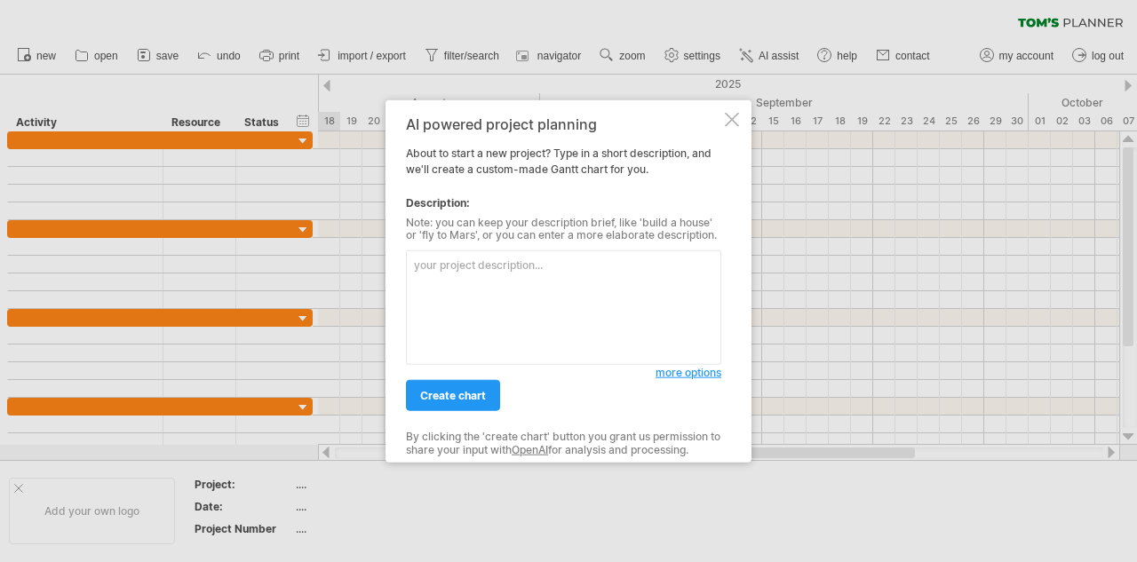
type textarea "ㄋ"
click at [492, 314] on textarea "ㄋ" at bounding box center [563, 308] width 315 height 115
type textarea "九降風活動第一週"
paste textarea "| Task| Start Date| End Date| Duration (days)| Start | Offset (days) | TMEX 媒合活…"
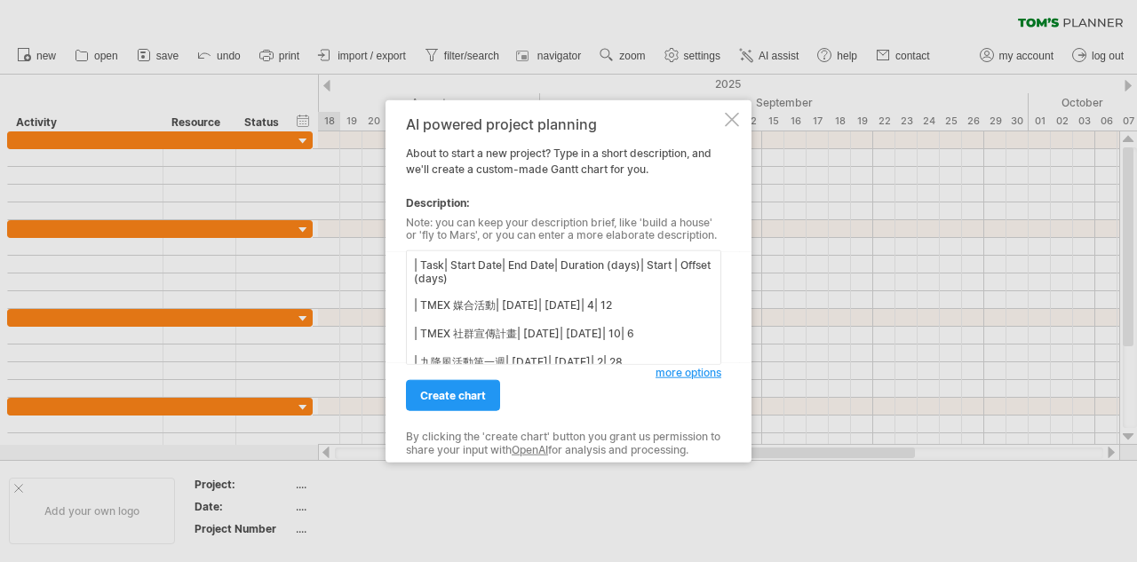
scroll to position [366, 0]
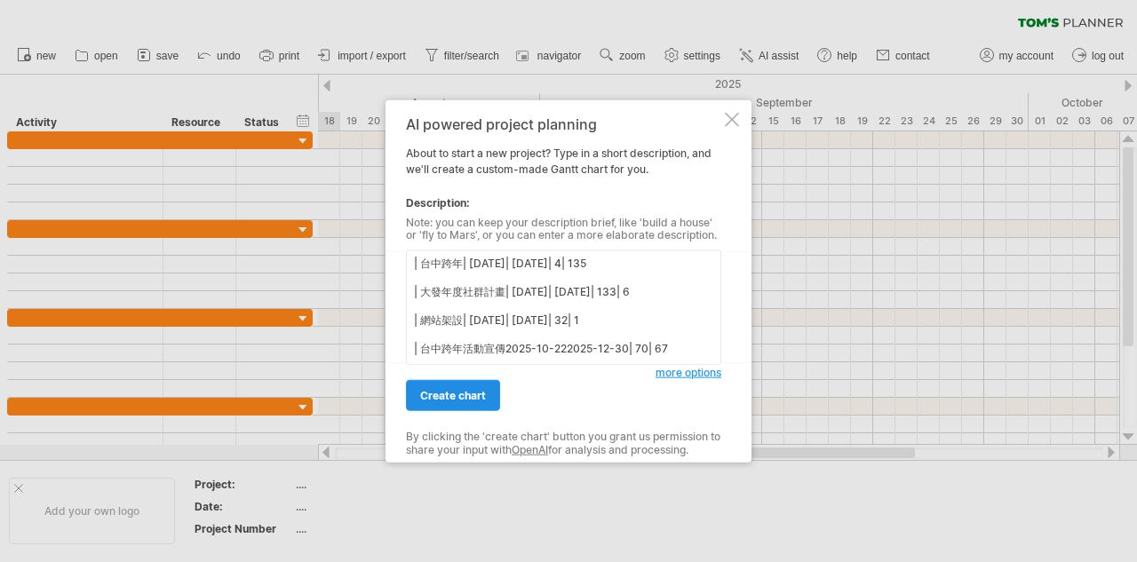
type textarea "| Task| Start Date| End Date| Duration (days)| Start | Offset (days) | TMEX 媒合活…"
click at [473, 395] on span "create chart" at bounding box center [453, 395] width 66 height 13
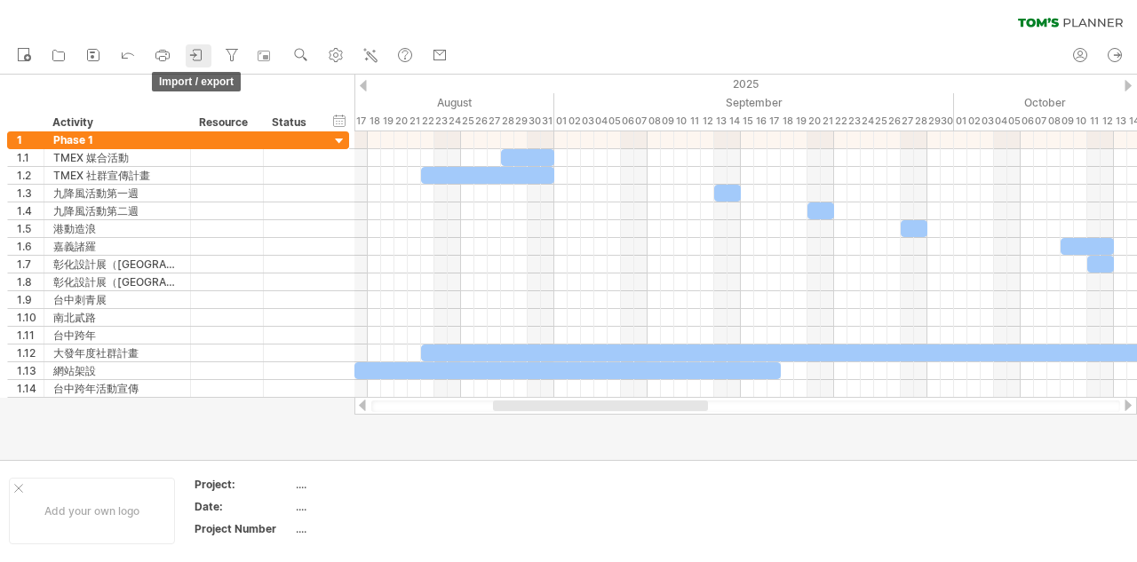
click at [199, 59] on icon at bounding box center [197, 55] width 18 height 18
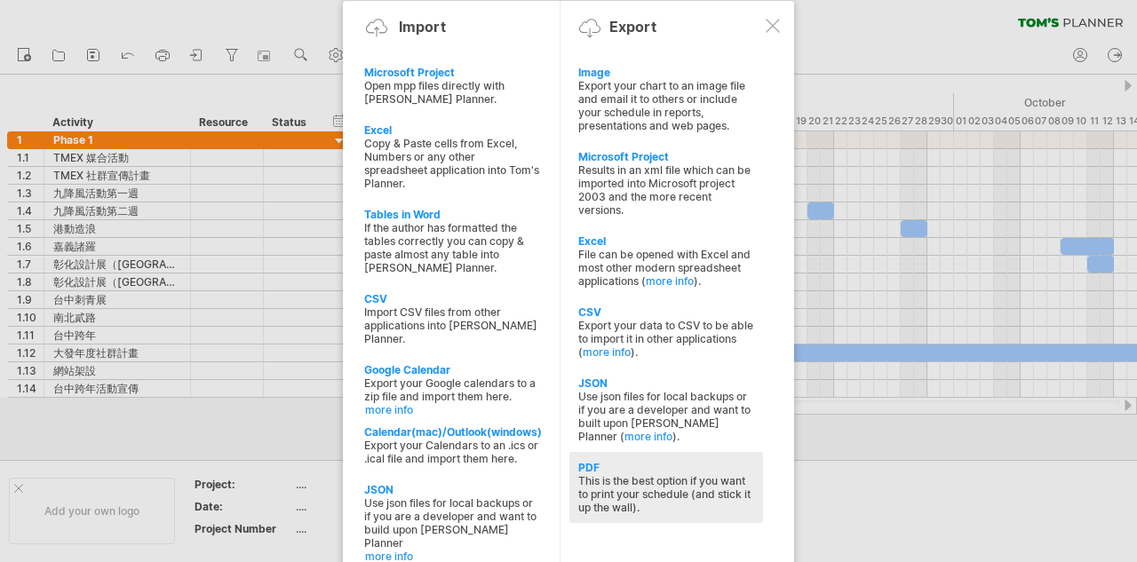
click at [667, 479] on div "This is the best option if you want to print your schedule (and stick it up the…" at bounding box center [666, 495] width 176 height 40
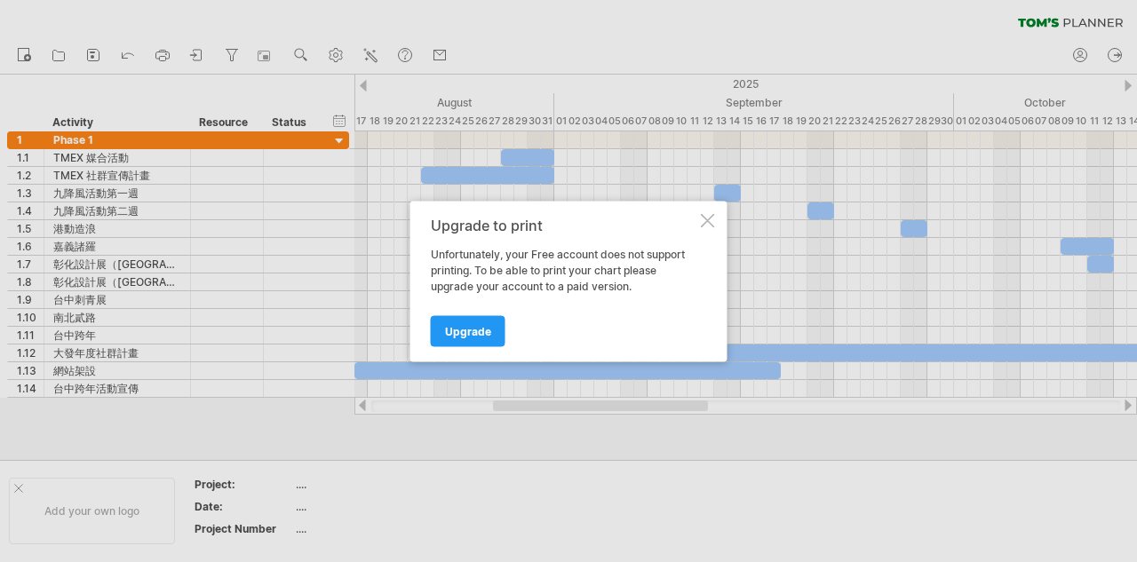
click at [706, 224] on div at bounding box center [708, 220] width 14 height 14
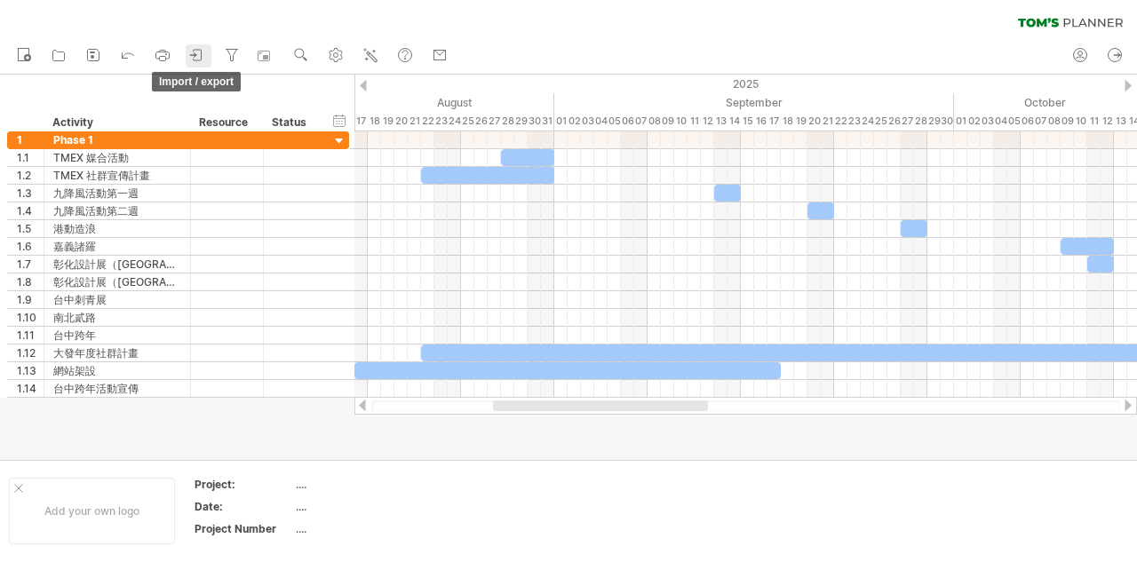
click at [200, 58] on icon at bounding box center [197, 55] width 18 height 18
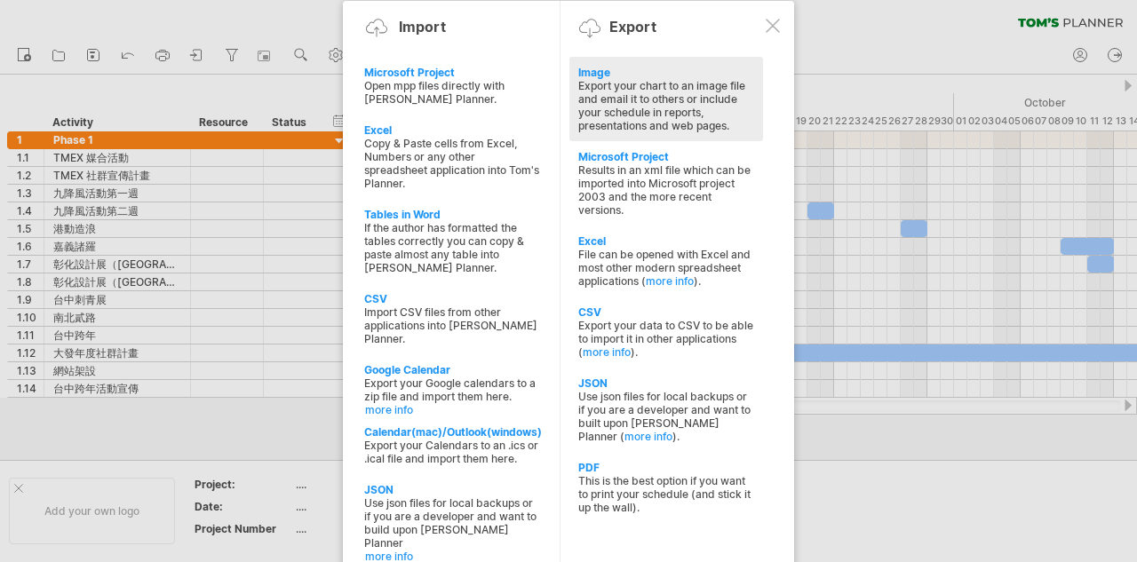
click at [594, 66] on div "Image" at bounding box center [666, 72] width 176 height 13
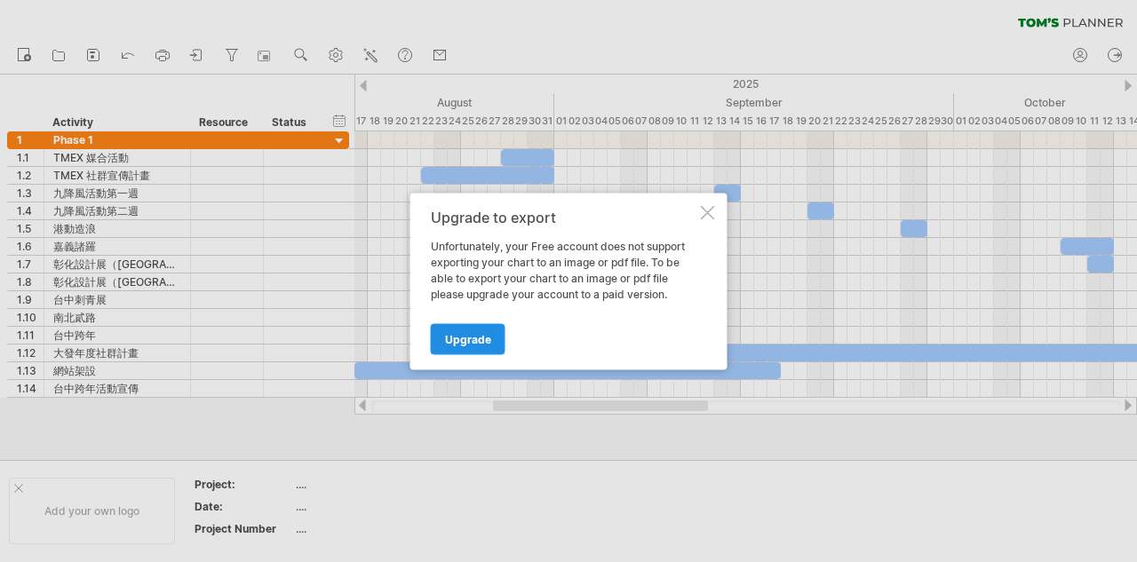
click at [473, 333] on span "Upgrade" at bounding box center [468, 338] width 46 height 13
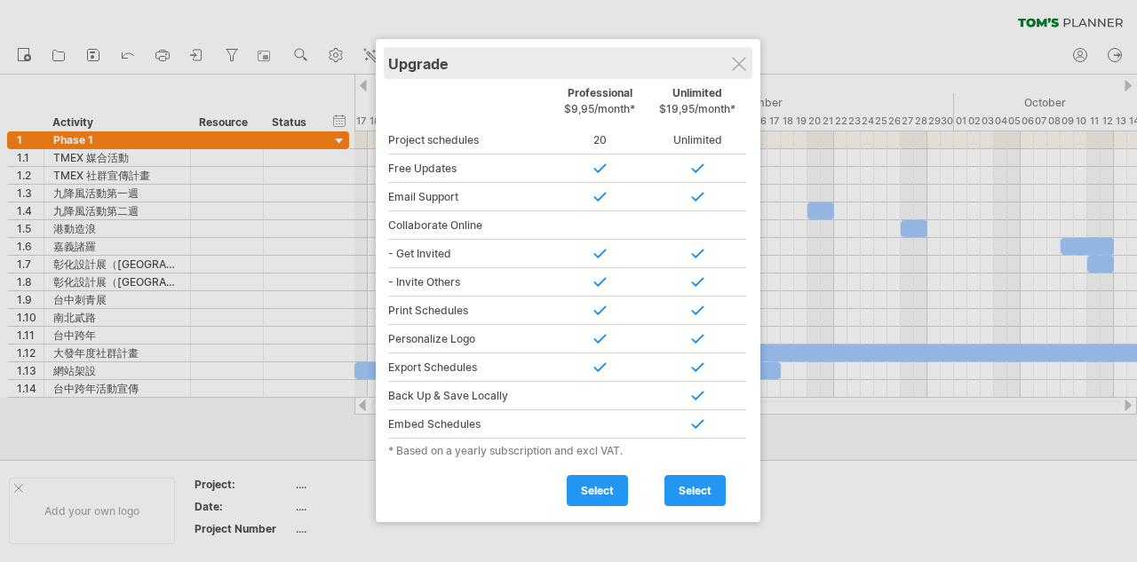
click at [748, 60] on div "Upgrade" at bounding box center [568, 63] width 360 height 32
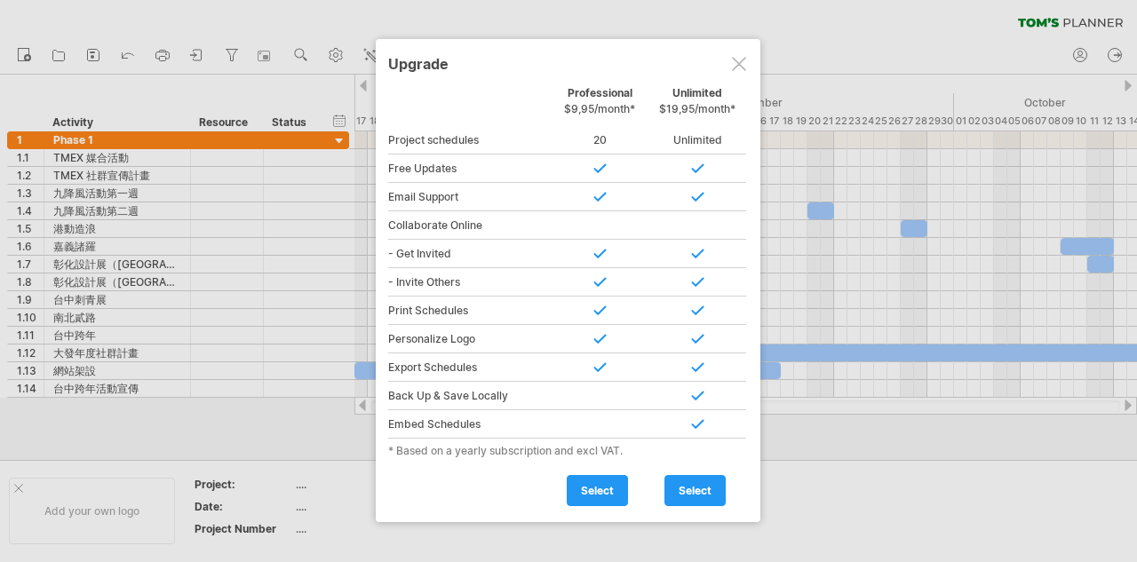
click at [740, 64] on div at bounding box center [739, 64] width 14 height 14
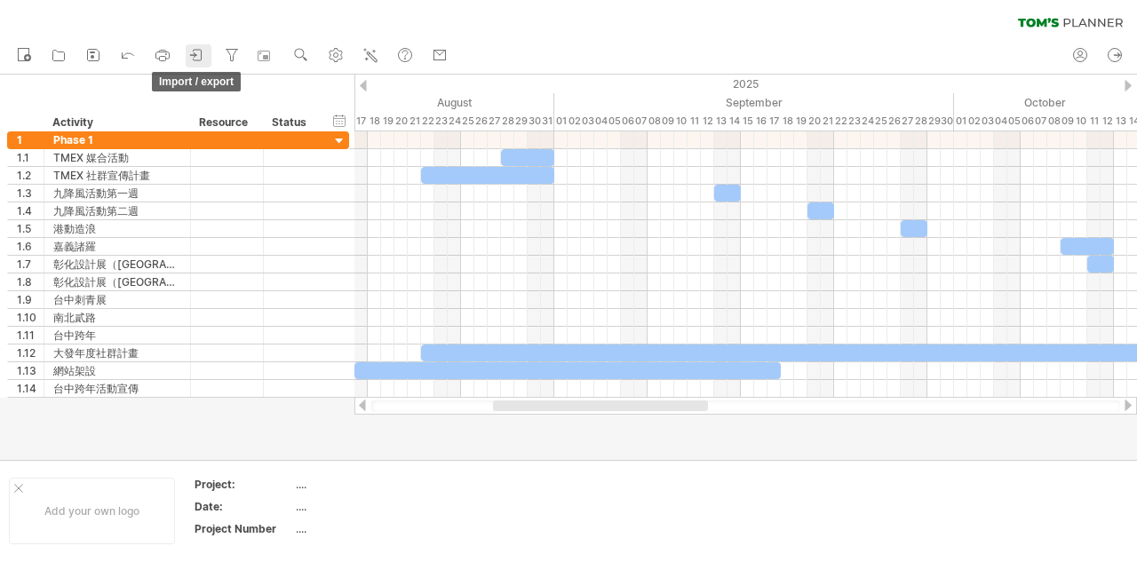
click at [187, 53] on link "import / export" at bounding box center [199, 55] width 26 height 23
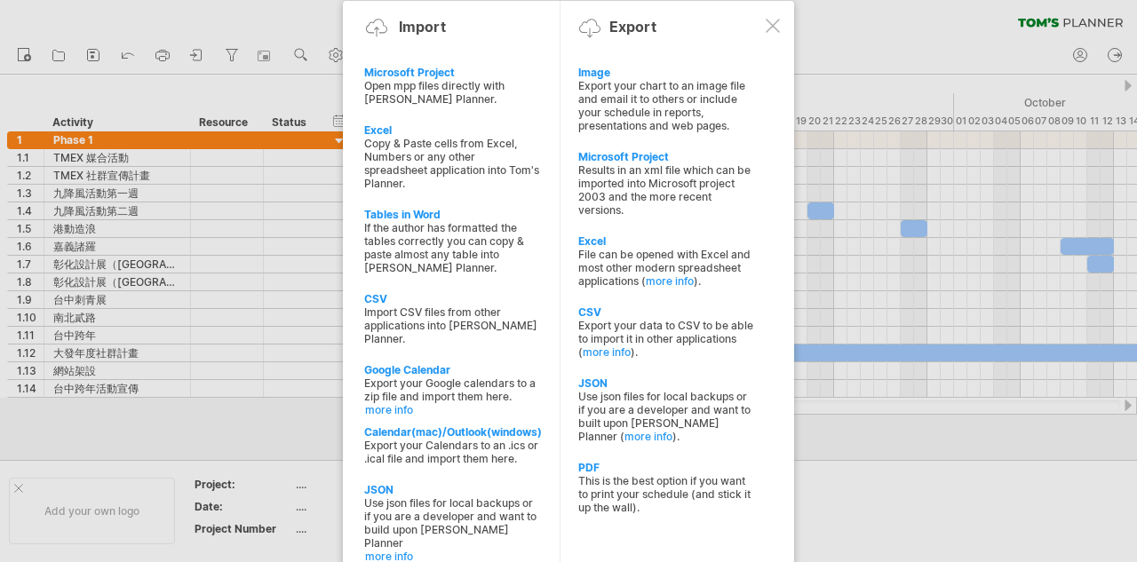
click at [775, 22] on div at bounding box center [773, 26] width 14 height 14
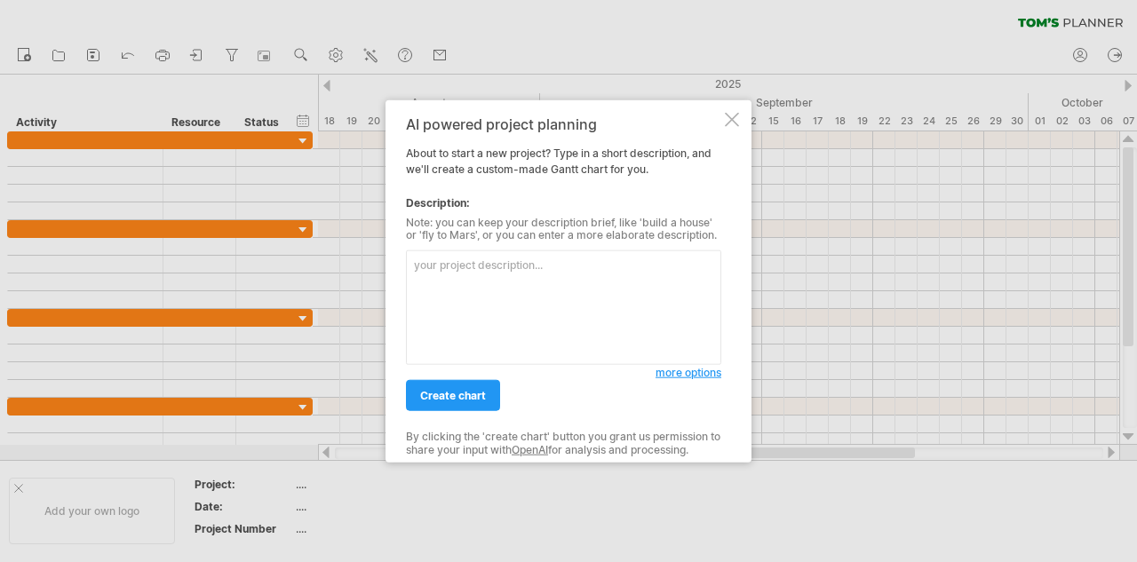
paste textarea "TMEX 媒合活動 [DATE] [DATE] 4 12 TMEX 社群宣傳計畫 [DATE] [DATE] 10 6 九降風活動第一週 [DATE] [DA…"
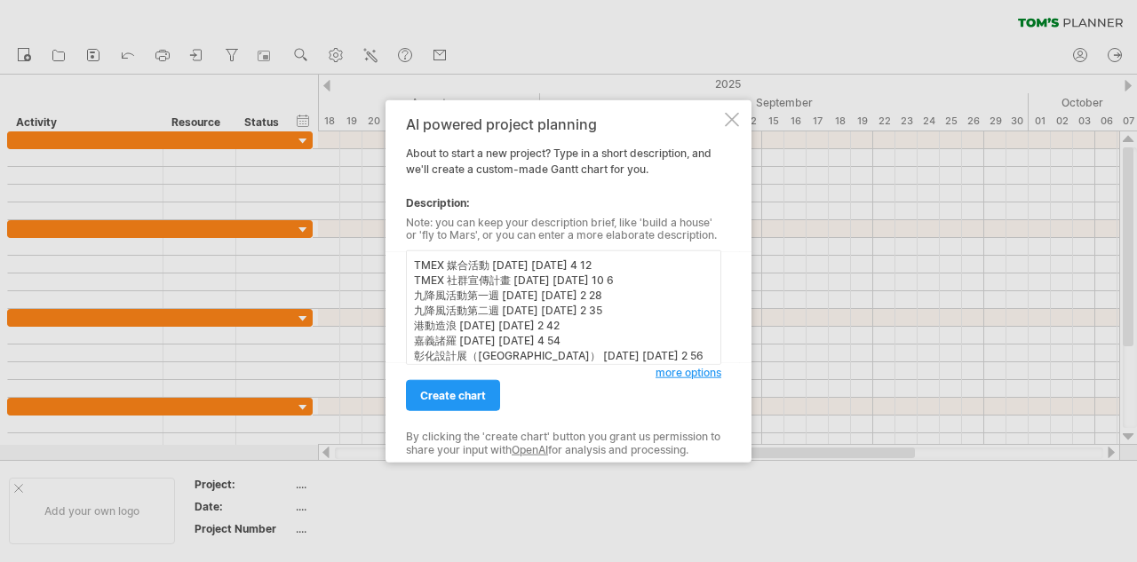
click at [650, 266] on textarea "TMEX 媒合活動 [DATE] [DATE] 4 12 TMEX 社群宣傳計畫 [DATE] [DATE] 10 6 九降風活動第一週 [DATE] [DA…" at bounding box center [563, 308] width 315 height 115
click at [679, 284] on textarea "TMEX 媒合活動 [DATE] [DATE] TMEX 社群宣傳計畫 [DATE] [DATE] 10 6 九降風活動第一週 [DATE] [DATE] 2…" at bounding box center [563, 308] width 315 height 115
click at [667, 299] on textarea "TMEX 媒合活動 [DATE] [DATE] TMEX 社群宣傳計畫 [DATE] [DATE] 九降風活動第一週 [DATE] [DATE] 2 28 九…" at bounding box center [563, 308] width 315 height 115
drag, startPoint x: 665, startPoint y: 345, endPoint x: 640, endPoint y: 344, distance: 24.9
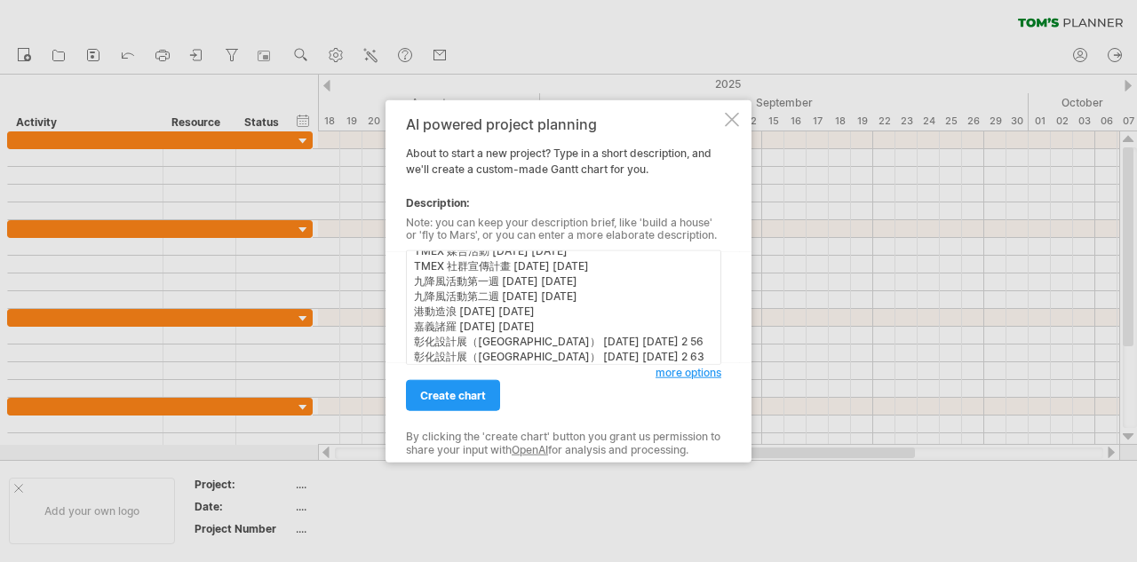
click at [640, 344] on textarea "TMEX 媒合活動 [DATE] [DATE] TMEX 社群宣傳計畫 [DATE] [DATE] 九降風活動第一週 [DATE] [DATE] 九降風活動第…" at bounding box center [563, 308] width 315 height 115
drag, startPoint x: 697, startPoint y: 356, endPoint x: 673, endPoint y: 356, distance: 24.0
click at [673, 356] on textarea "TMEX 媒合活動 [DATE] [DATE] TMEX 社群宣傳計畫 [DATE] [DATE] 九降風活動第一週 [DATE] [DATE] 九降風活動第…" at bounding box center [563, 308] width 315 height 115
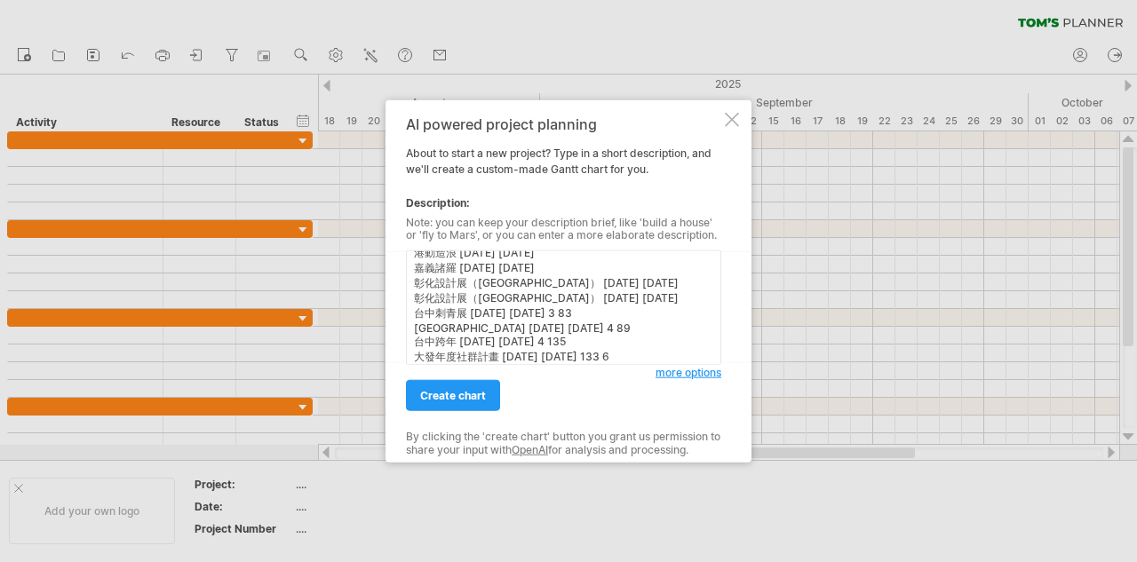
scroll to position [75, 0]
click at [640, 315] on textarea "TMEX 媒合活動 [DATE] [DATE] TMEX 社群宣傳計畫 [DATE] [DATE] 九降風活動第一週 [DATE] [DATE] 九降風活動第…" at bounding box center [563, 308] width 315 height 115
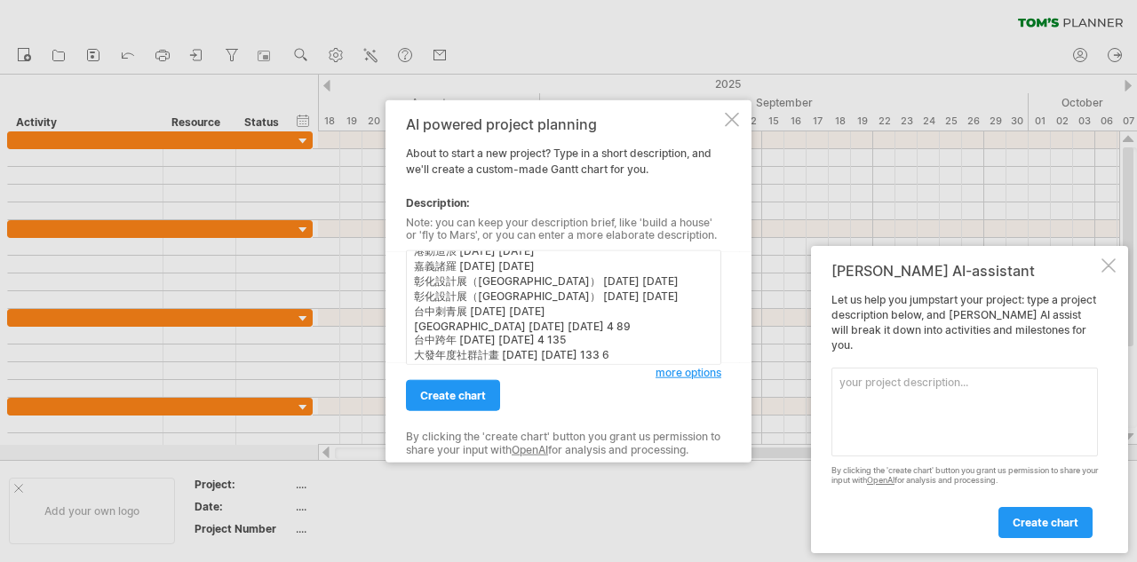
click at [612, 325] on textarea "TMEX 媒合活動 [DATE] [DATE] TMEX 社群宣傳計畫 [DATE] [DATE] 九降風活動第一週 [DATE] [DATE] 九降風活動第…" at bounding box center [563, 308] width 315 height 115
click at [617, 341] on textarea "TMEX 媒合活動 [DATE] [DATE] TMEX 社群宣傳計畫 [DATE] [DATE] 九降風活動第一週 [DATE] [DATE] 九降風活動第…" at bounding box center [563, 308] width 315 height 115
click at [664, 358] on textarea "TMEX 媒合活動 [DATE] [DATE] TMEX 社群宣傳計畫 [DATE] [DATE] 九降風活動第一週 [DATE] [DATE] 九降風活動第…" at bounding box center [563, 308] width 315 height 115
type textarea "TMEX 媒合活動 [DATE] [DATE] TMEX 社群宣傳計畫 [DATE] [DATE] 九降風活動第一週 [DATE] [DATE] 九降風活動第…"
click at [479, 395] on span "create chart" at bounding box center [453, 395] width 66 height 13
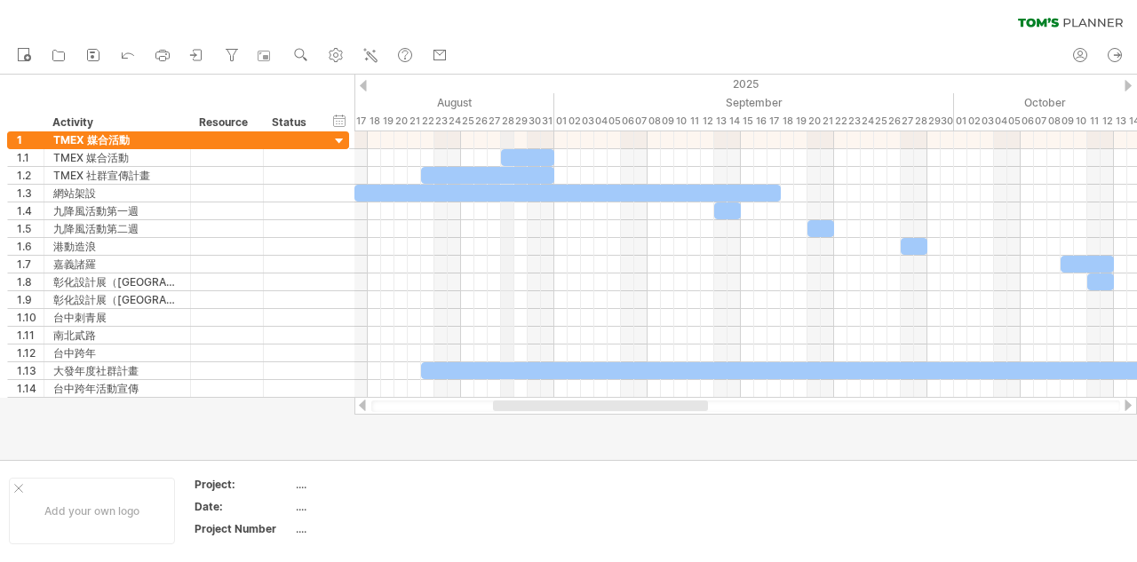
click at [504, 121] on div "28" at bounding box center [507, 121] width 13 height 19
click at [982, 116] on div "03" at bounding box center [987, 121] width 13 height 19
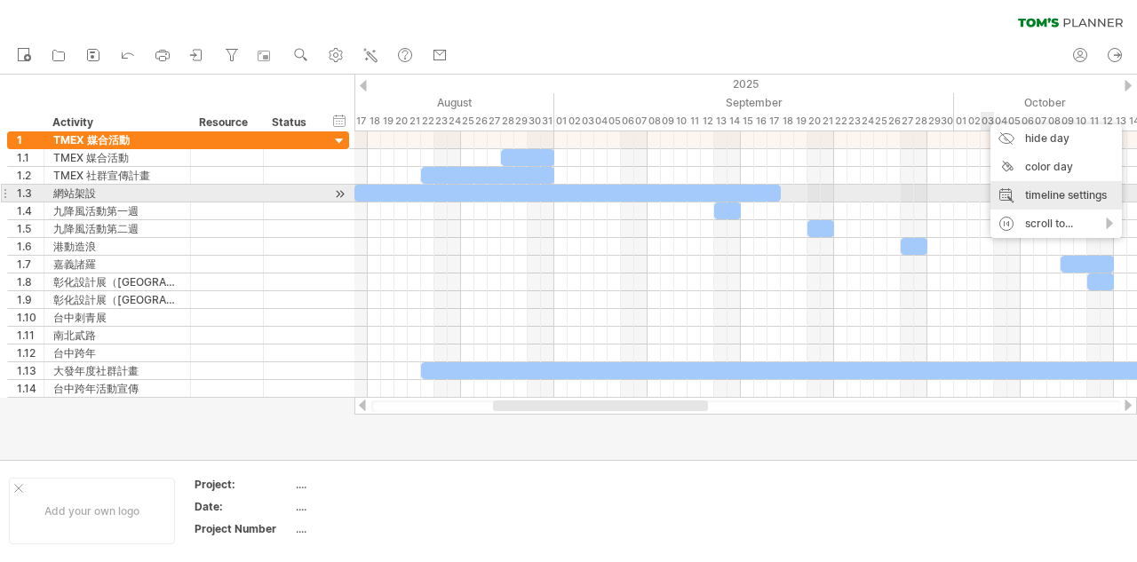
click at [1035, 191] on div "timeline settings" at bounding box center [1057, 195] width 132 height 28
select select "*"
select select "**"
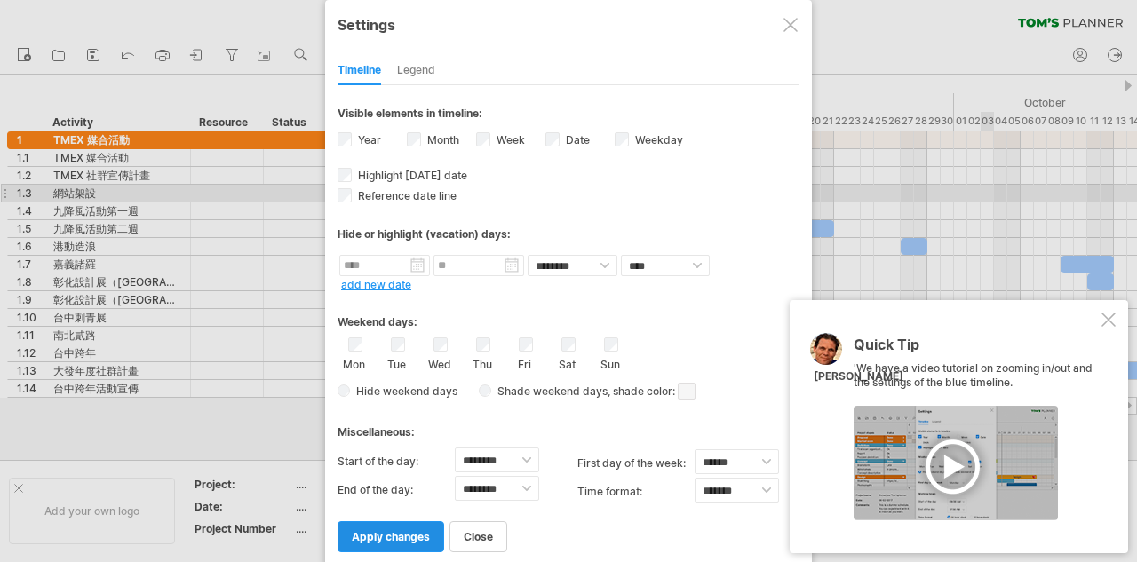
click at [409, 539] on span "apply changes" at bounding box center [391, 536] width 78 height 13
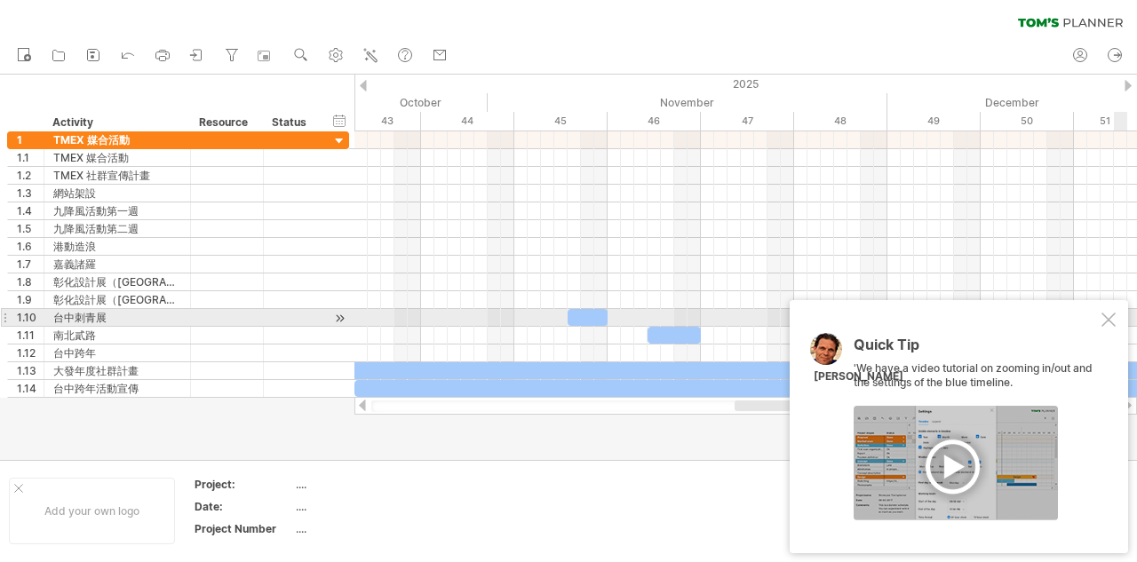
click at [1111, 320] on div at bounding box center [1109, 320] width 14 height 14
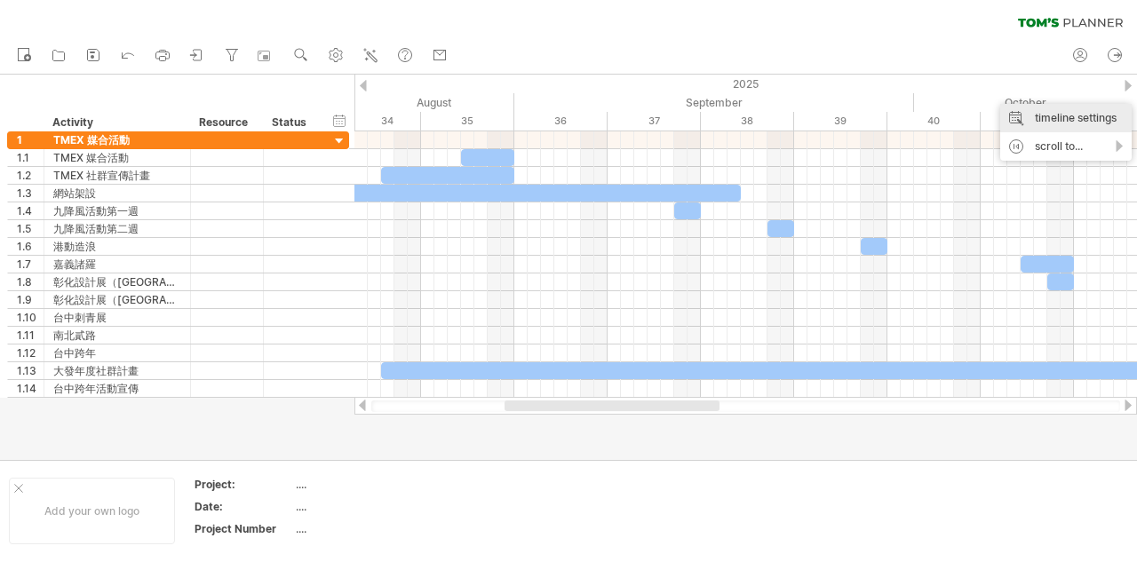
click at [1086, 110] on div "timeline settings" at bounding box center [1067, 118] width 132 height 28
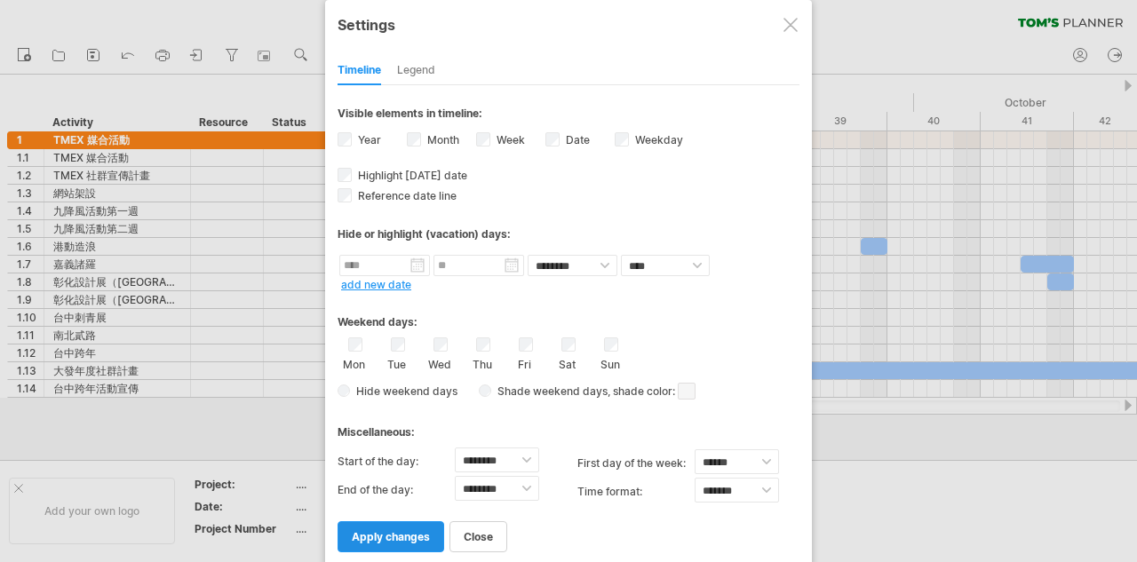
click at [405, 535] on span "apply changes" at bounding box center [391, 536] width 78 height 13
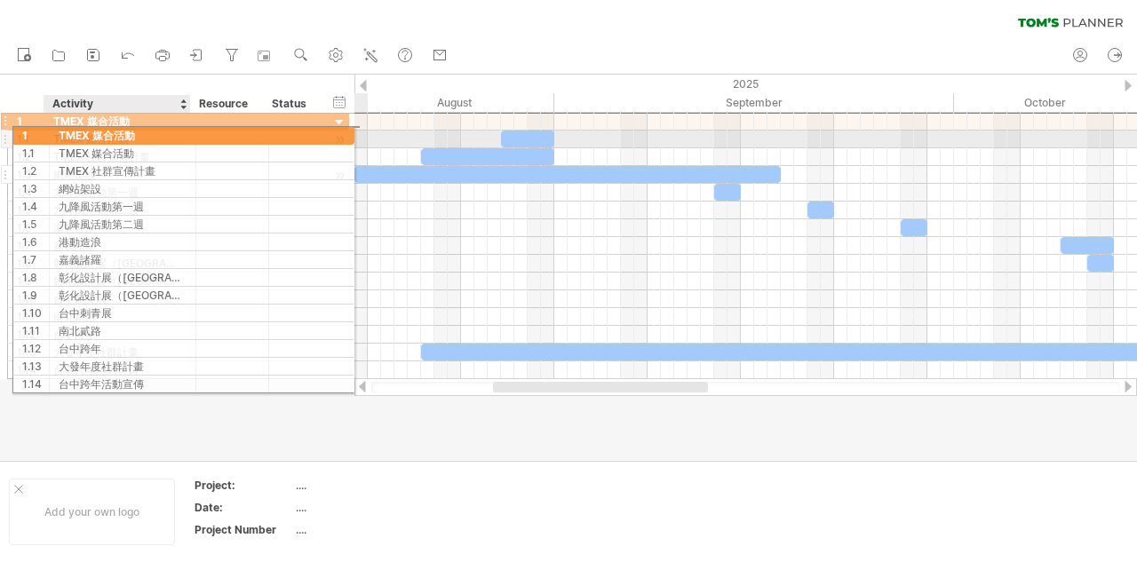
drag, startPoint x: 78, startPoint y: 124, endPoint x: 118, endPoint y: 182, distance: 70.3
click at [118, 182] on div "**********" at bounding box center [178, 245] width 342 height 267
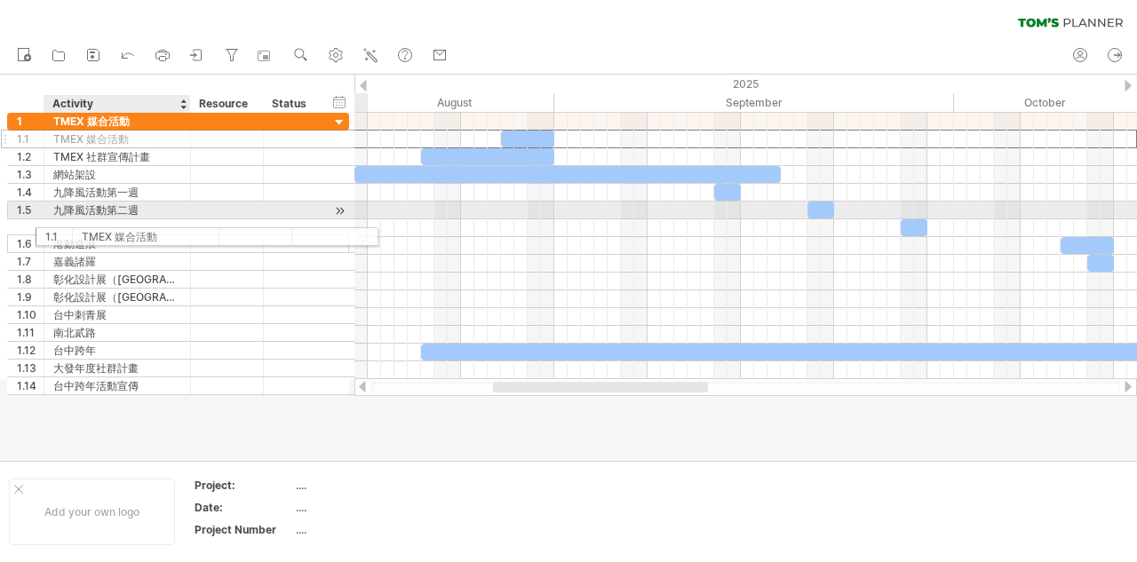
drag, startPoint x: 65, startPoint y: 145, endPoint x: 92, endPoint y: 196, distance: 58.0
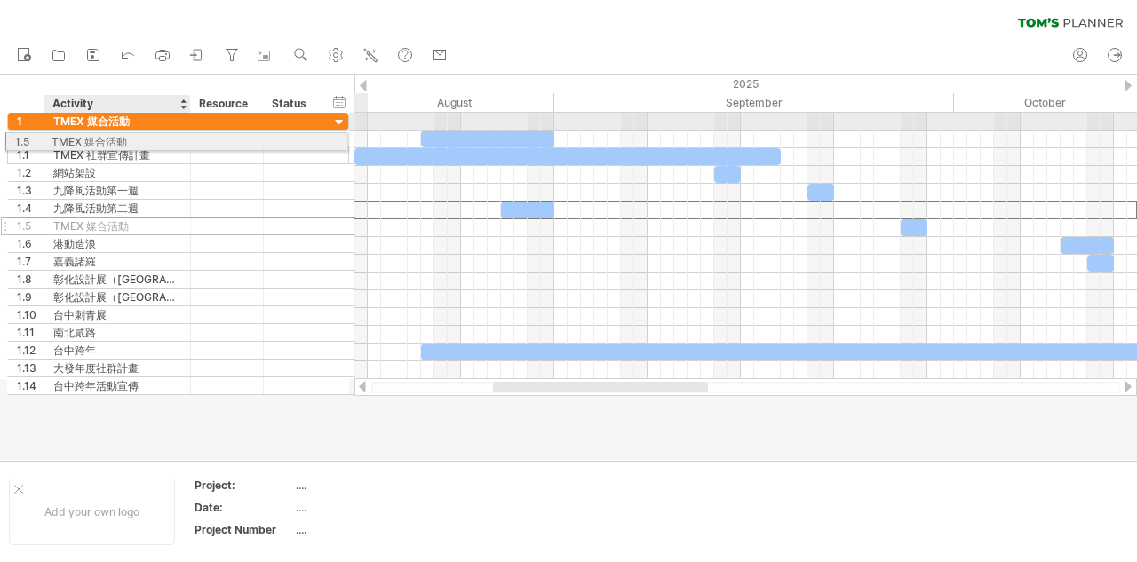
drag, startPoint x: 96, startPoint y: 215, endPoint x: 87, endPoint y: 138, distance: 77.8
